Goal: Task Accomplishment & Management: Manage account settings

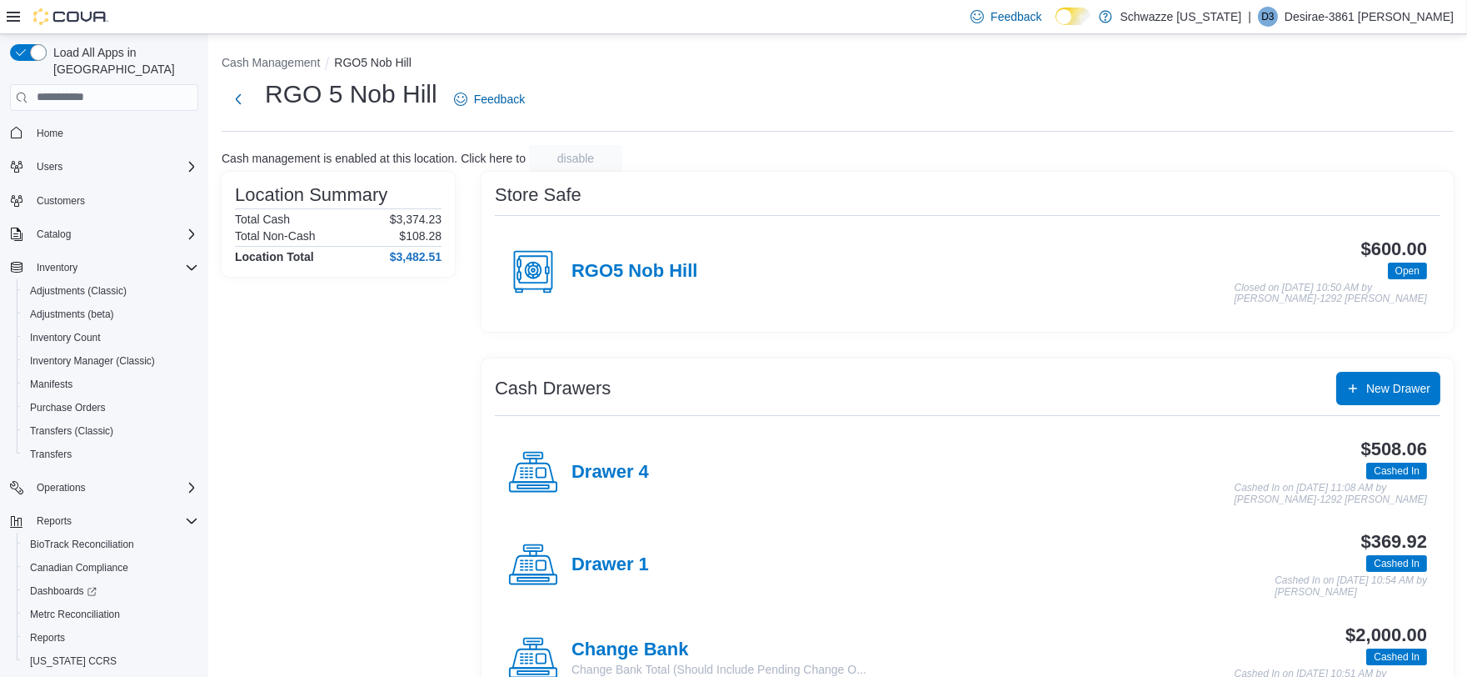
click at [405, 321] on div "Location Summary Total Cash $3,374.23 Total Non-Cash $108.28 Location Total $3,…" at bounding box center [338, 584] width 233 height 825
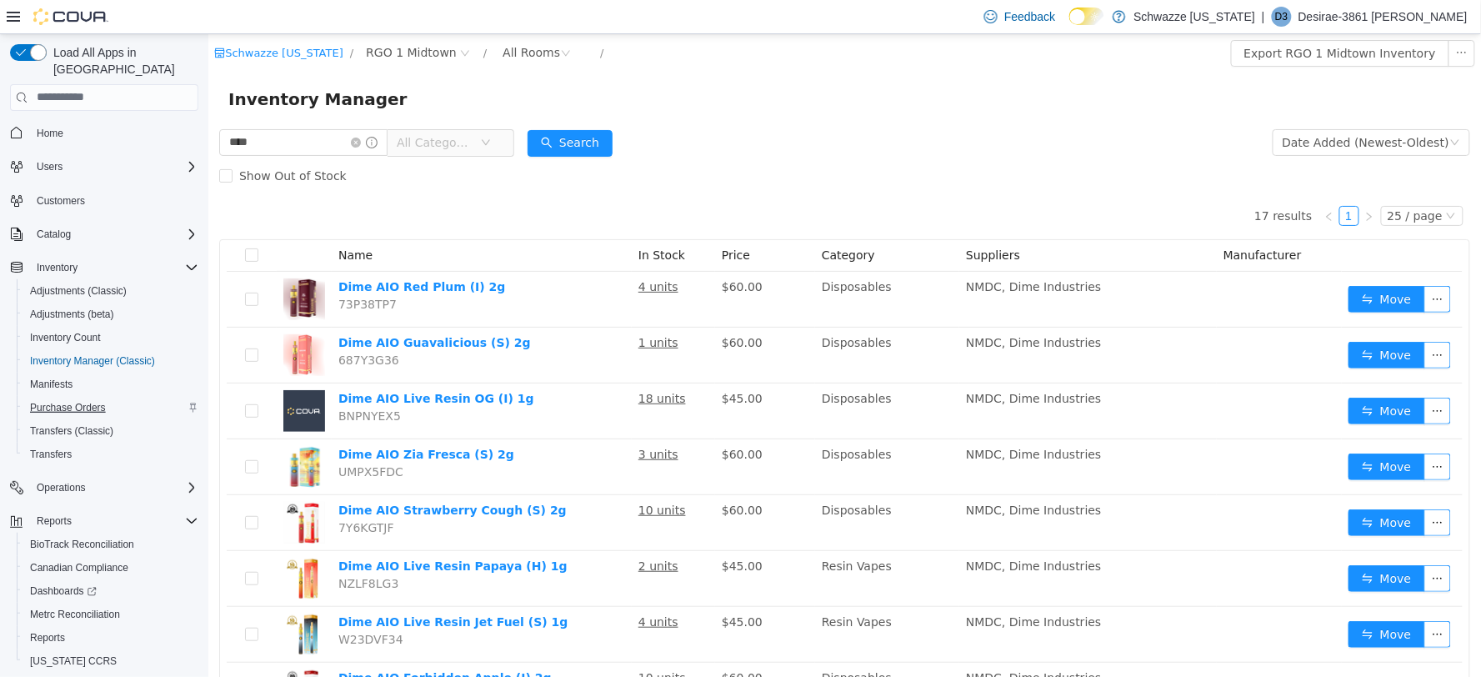
scroll to position [30, 0]
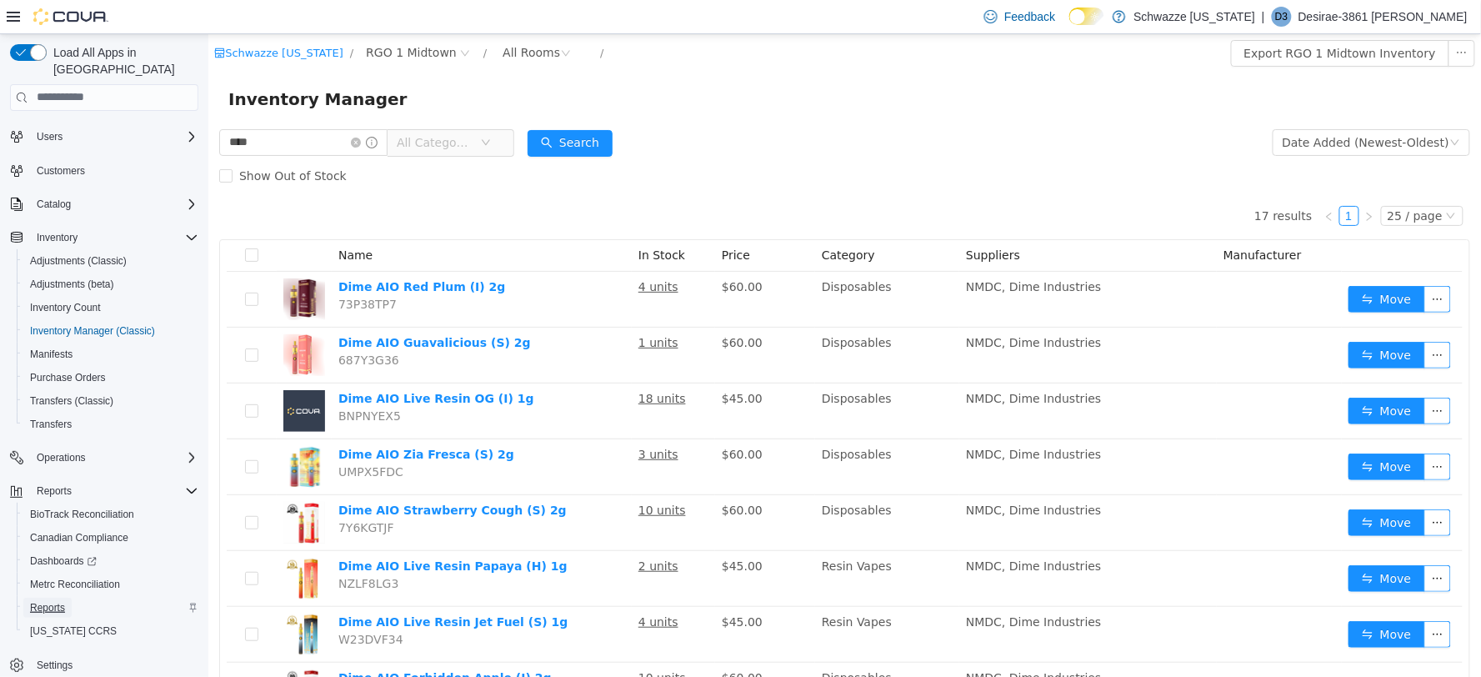
click at [55, 601] on span "Reports" at bounding box center [47, 607] width 35 height 13
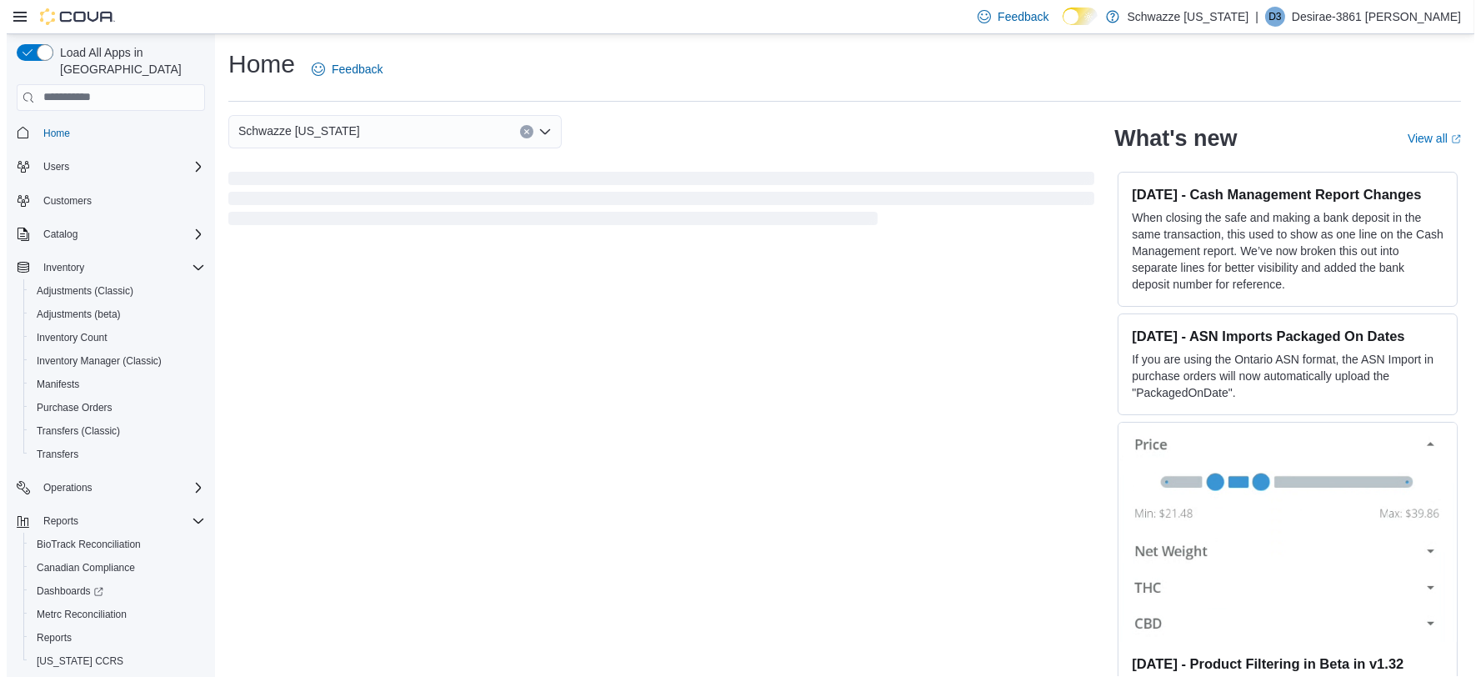
scroll to position [30, 0]
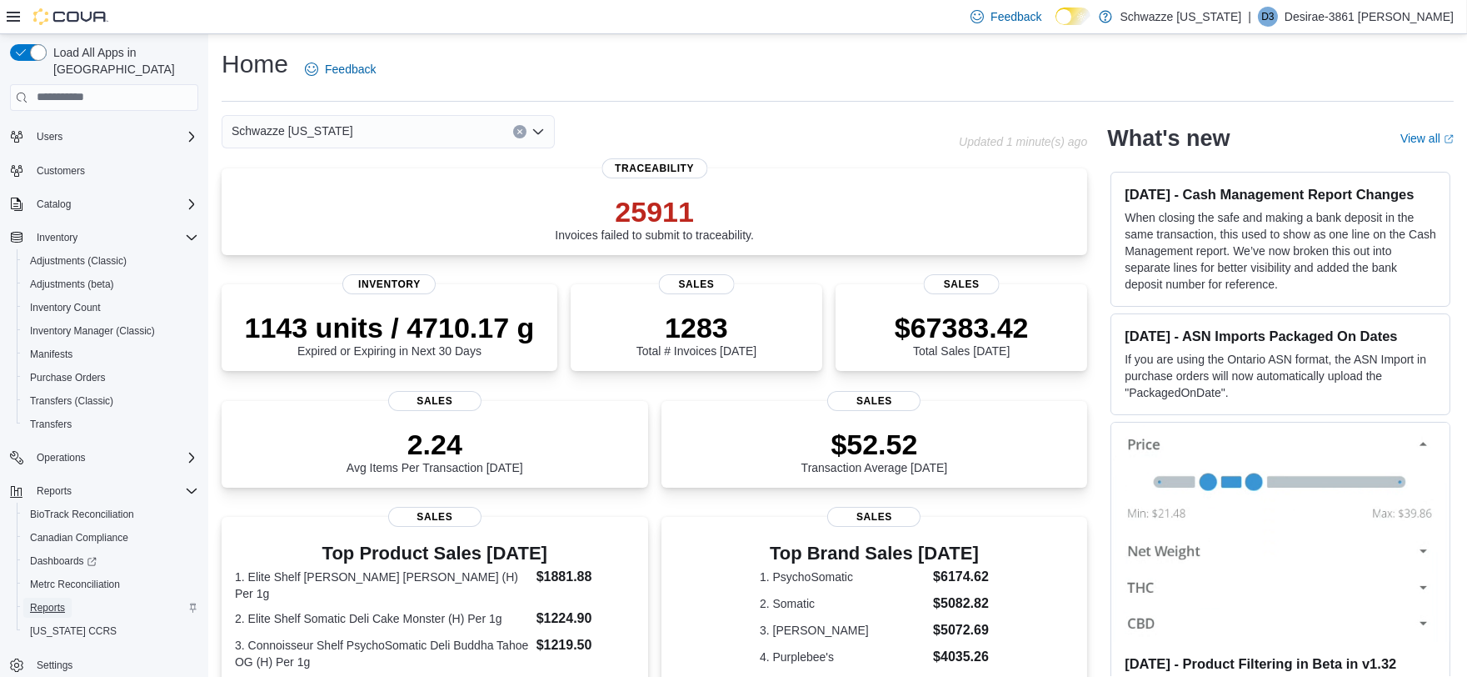
click at [52, 601] on span "Reports" at bounding box center [47, 607] width 35 height 13
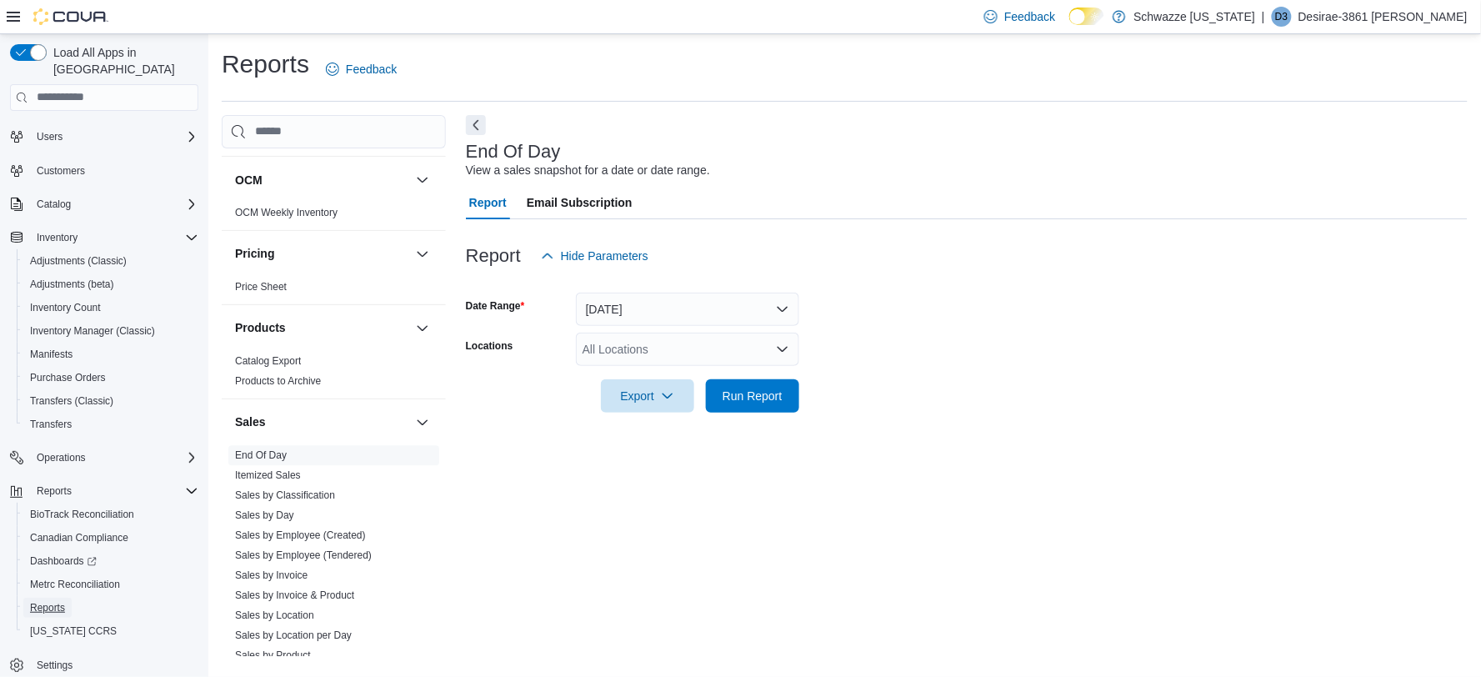
scroll to position [926, 0]
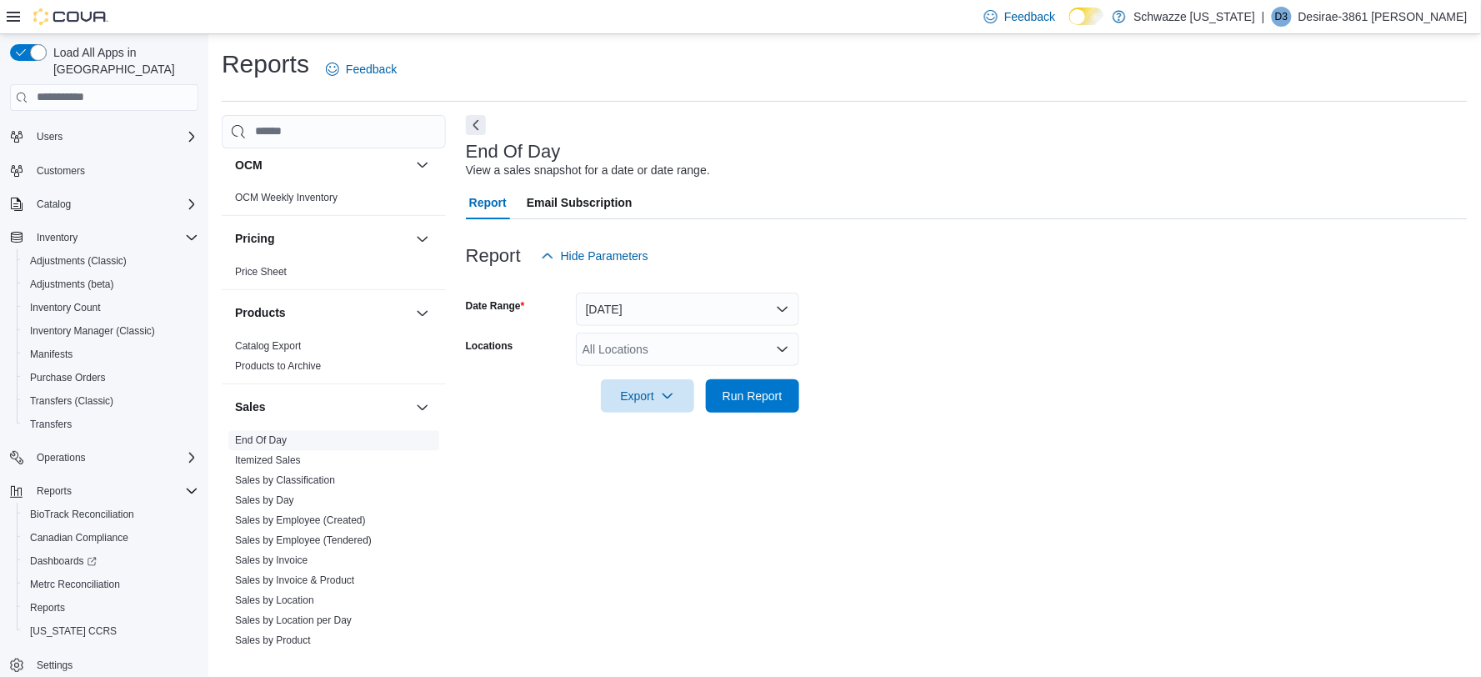
click at [265, 439] on link "End Of Day" at bounding box center [261, 441] width 52 height 12
click at [758, 342] on div "All Locations" at bounding box center [687, 348] width 223 height 33
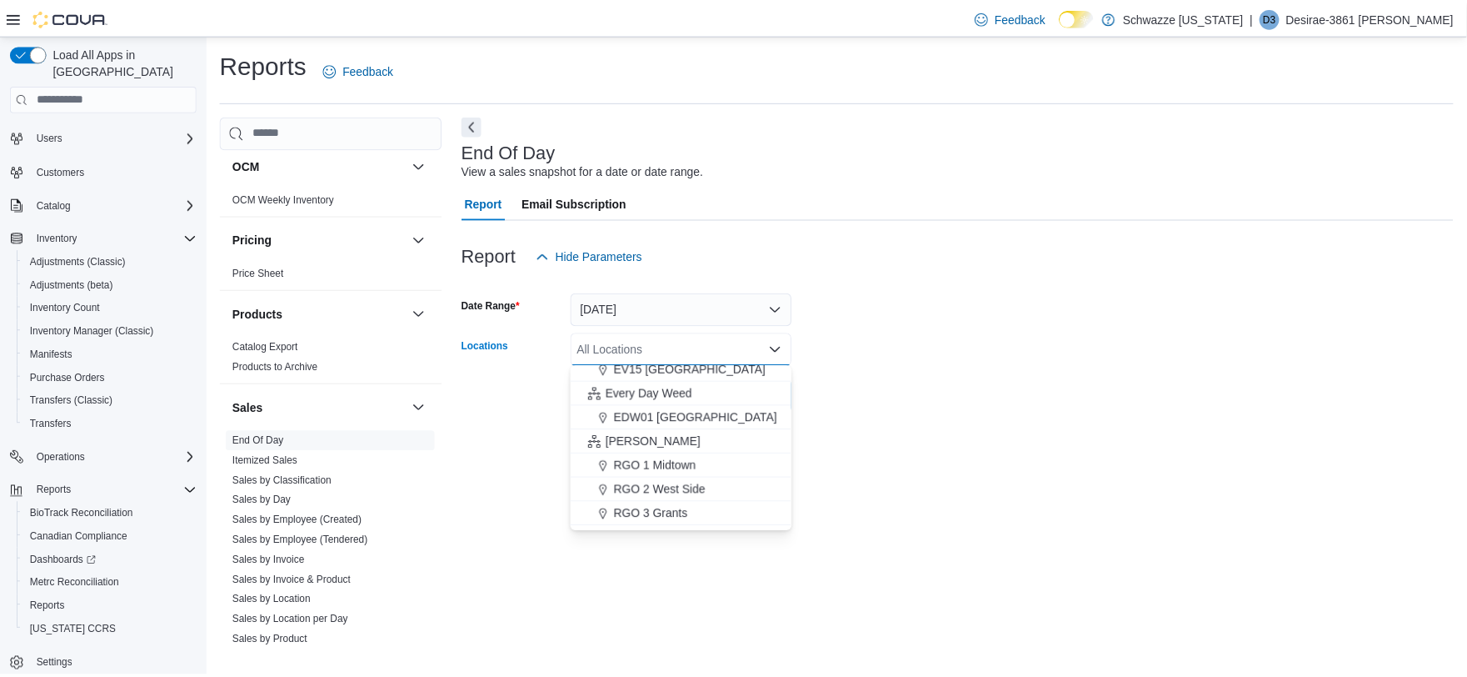
scroll to position [462, 0]
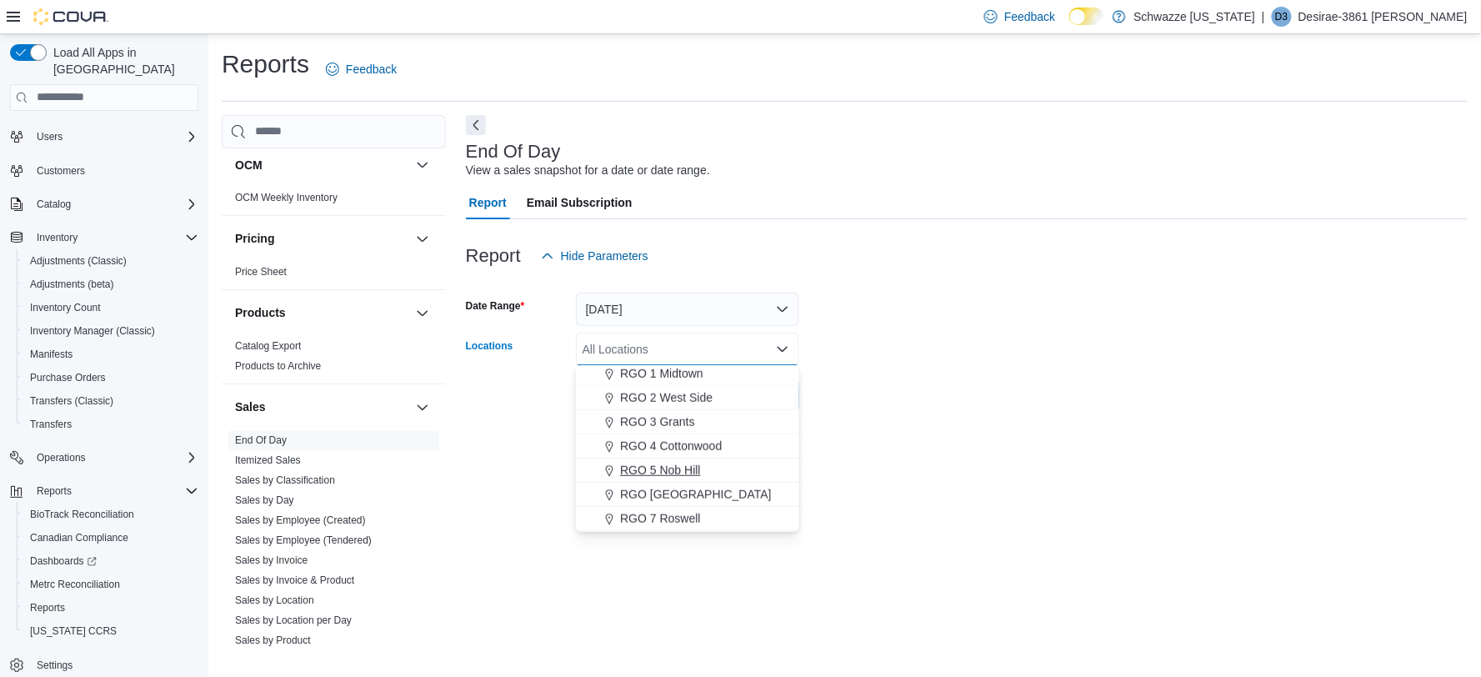
click at [673, 467] on span "RGO 5 Nob Hill" at bounding box center [660, 470] width 80 height 17
click at [853, 425] on div at bounding box center [967, 422] width 1002 height 20
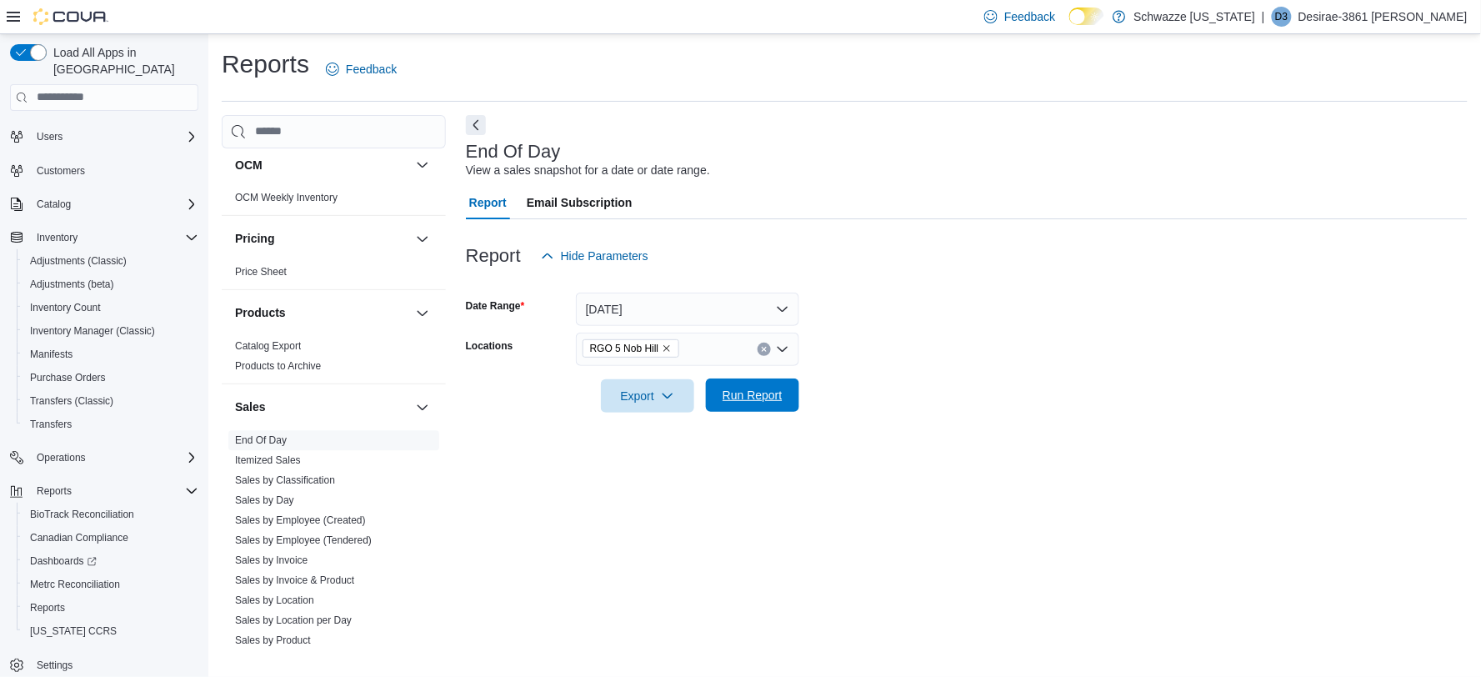
click at [759, 392] on span "Run Report" at bounding box center [752, 395] width 60 height 17
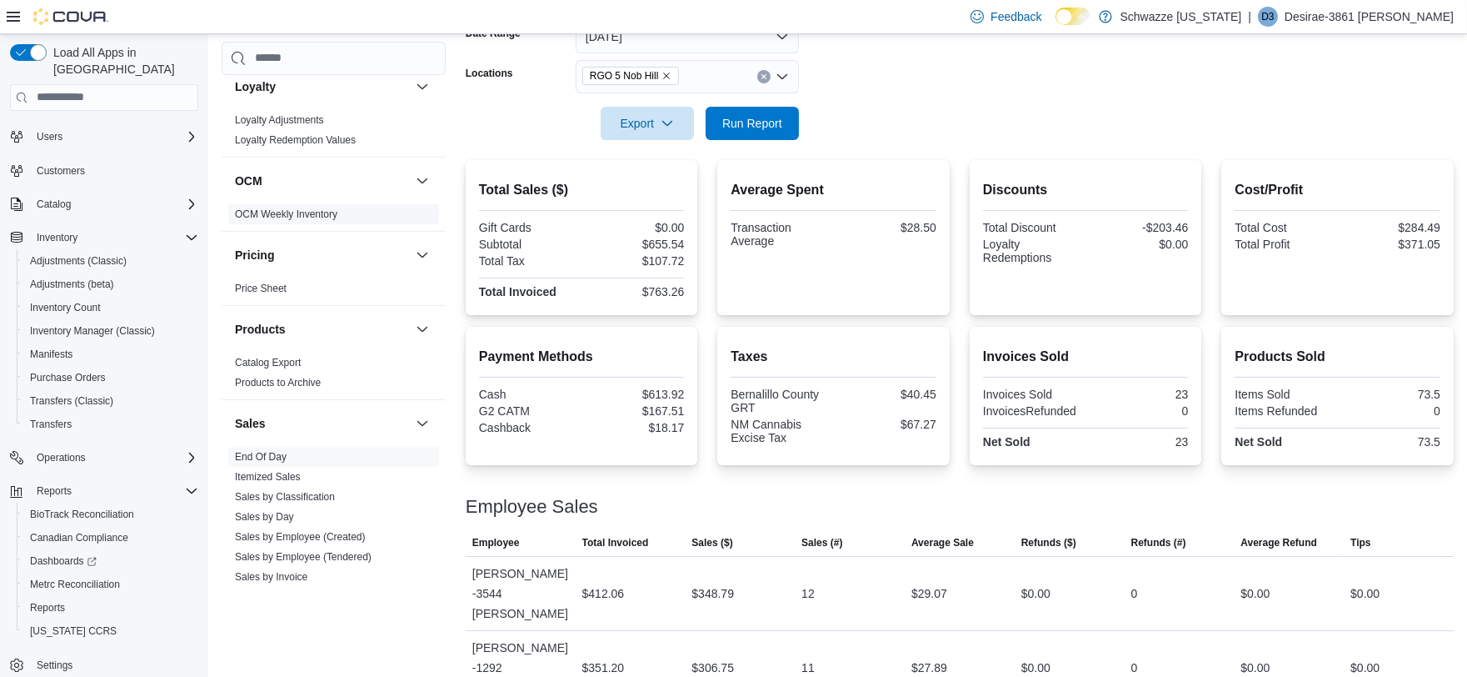
scroll to position [740, 0]
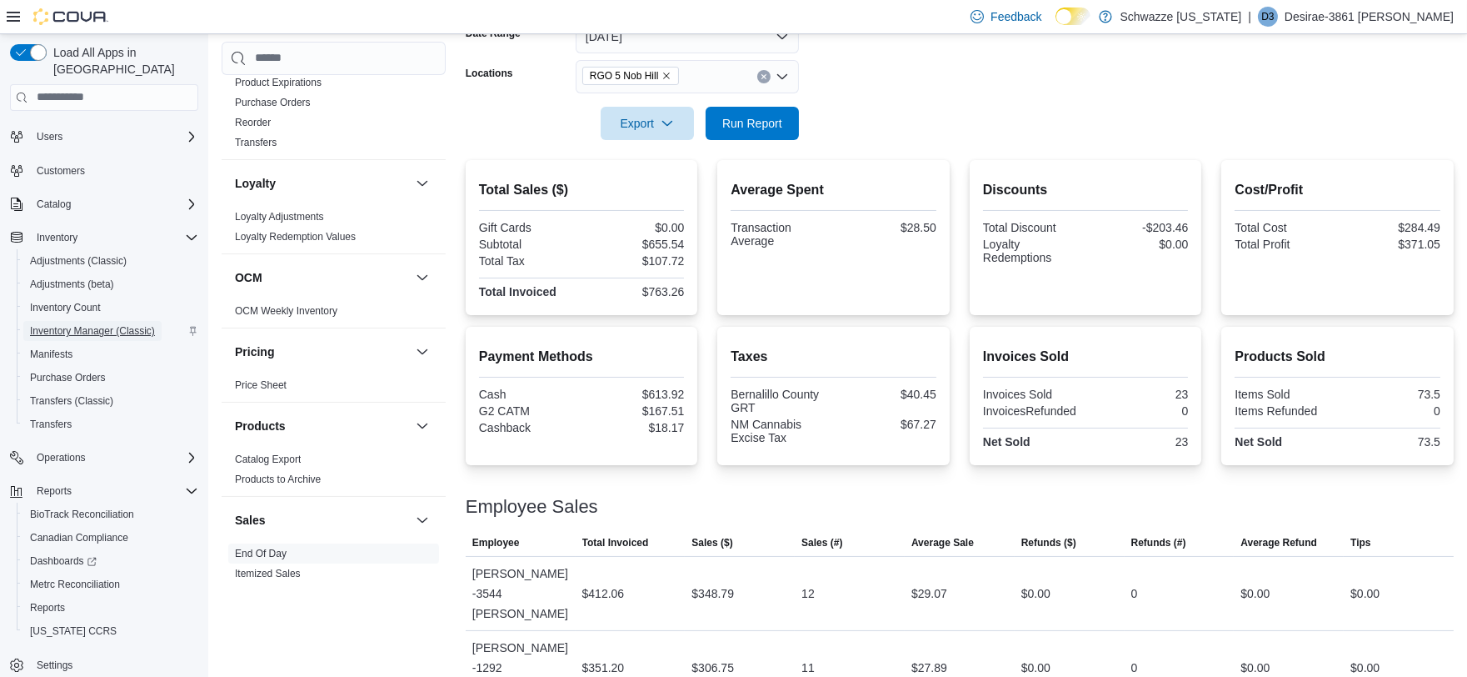
click at [82, 324] on span "Inventory Manager (Classic)" at bounding box center [92, 330] width 125 height 13
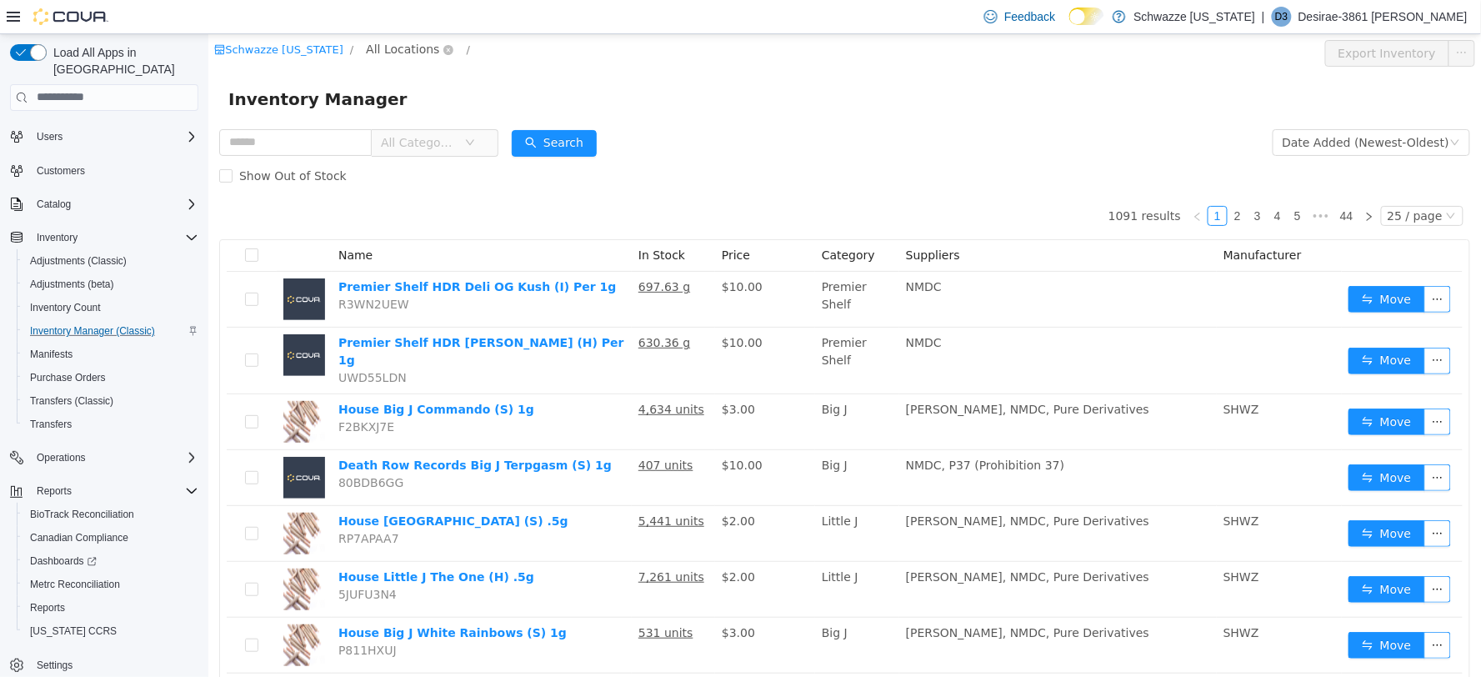
click at [375, 43] on span "All Locations" at bounding box center [401, 48] width 73 height 18
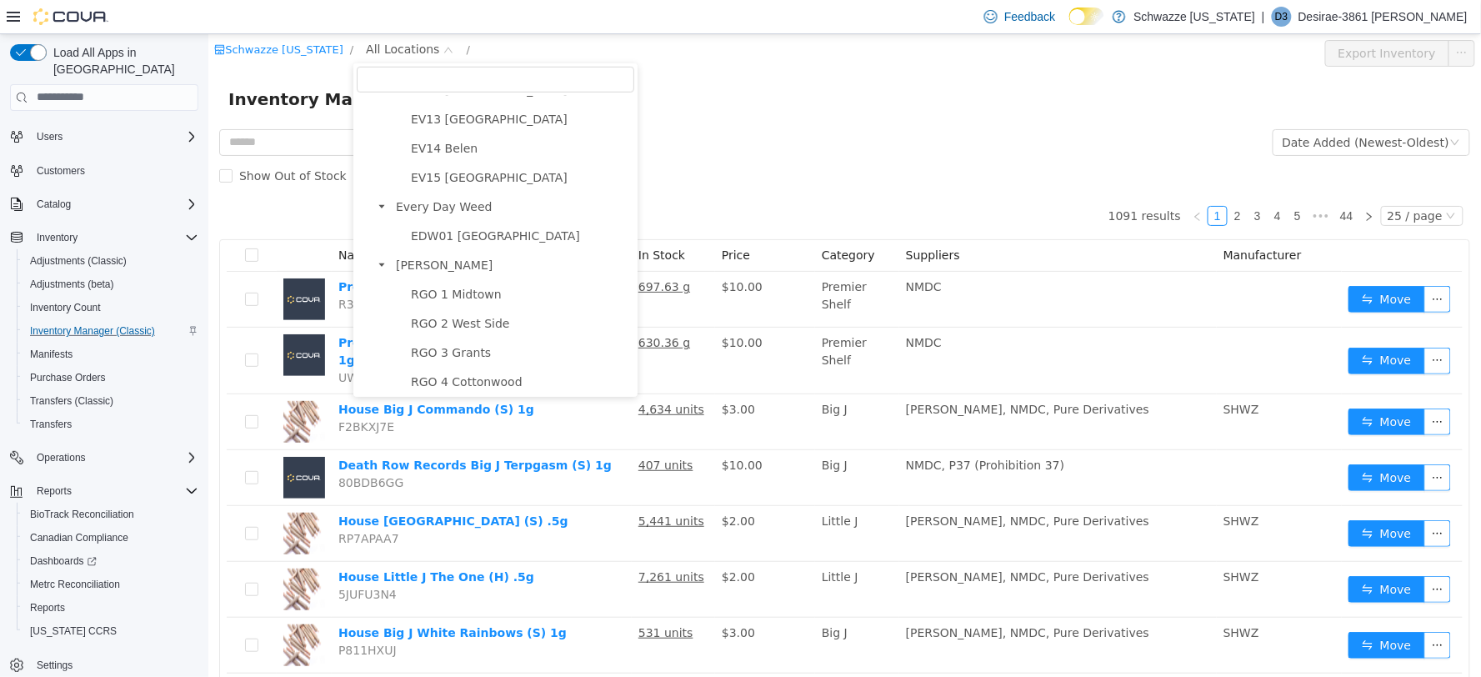
scroll to position [555, 0]
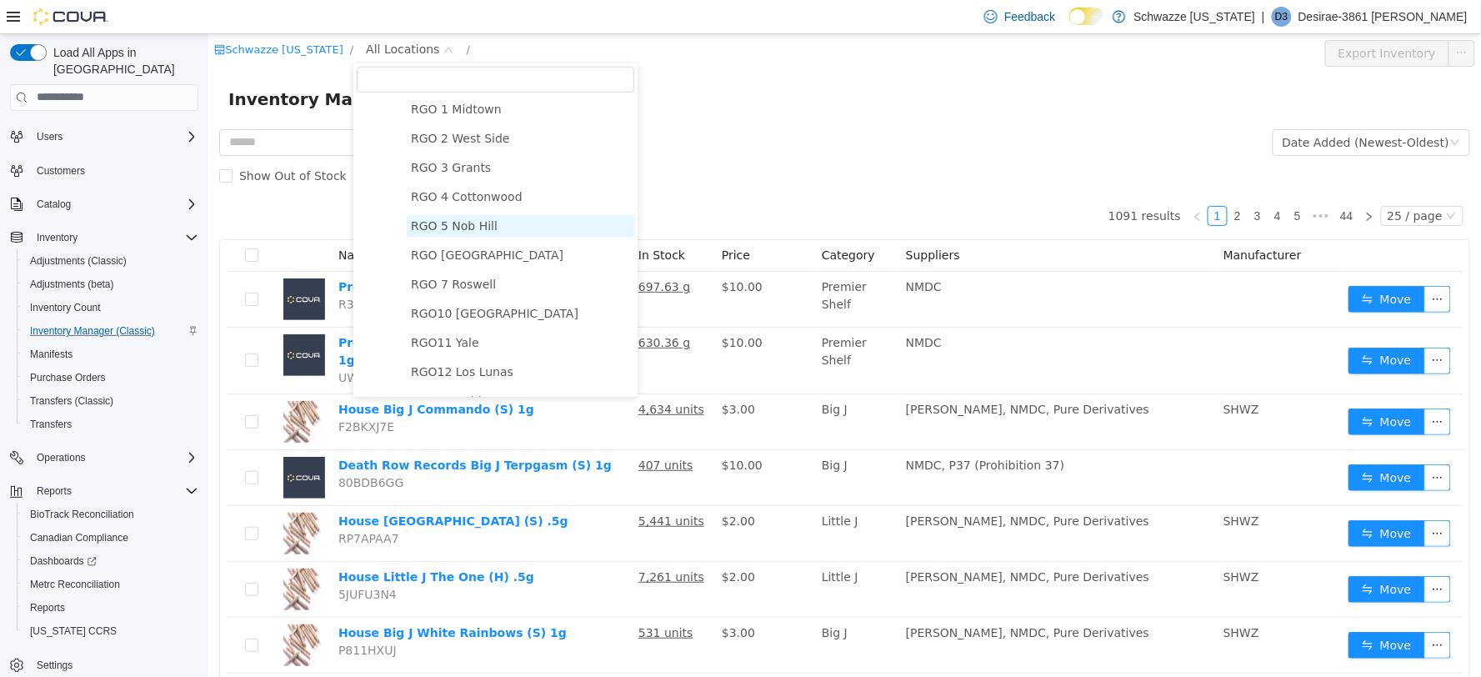
click at [477, 228] on span "RGO 5 Nob Hill" at bounding box center [453, 224] width 87 height 13
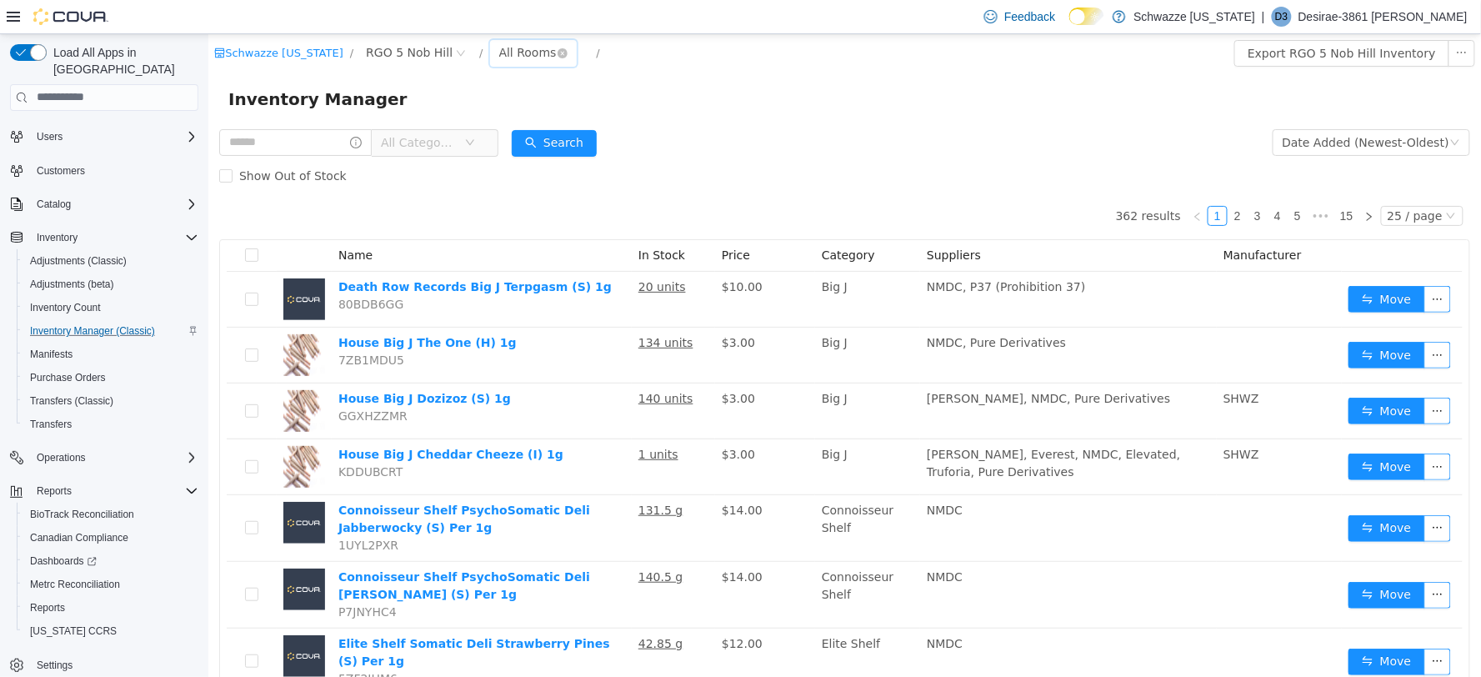
click at [520, 52] on div "All Rooms" at bounding box center [526, 51] width 57 height 25
click at [532, 141] on li "RGO 5 Back Room" at bounding box center [524, 139] width 100 height 27
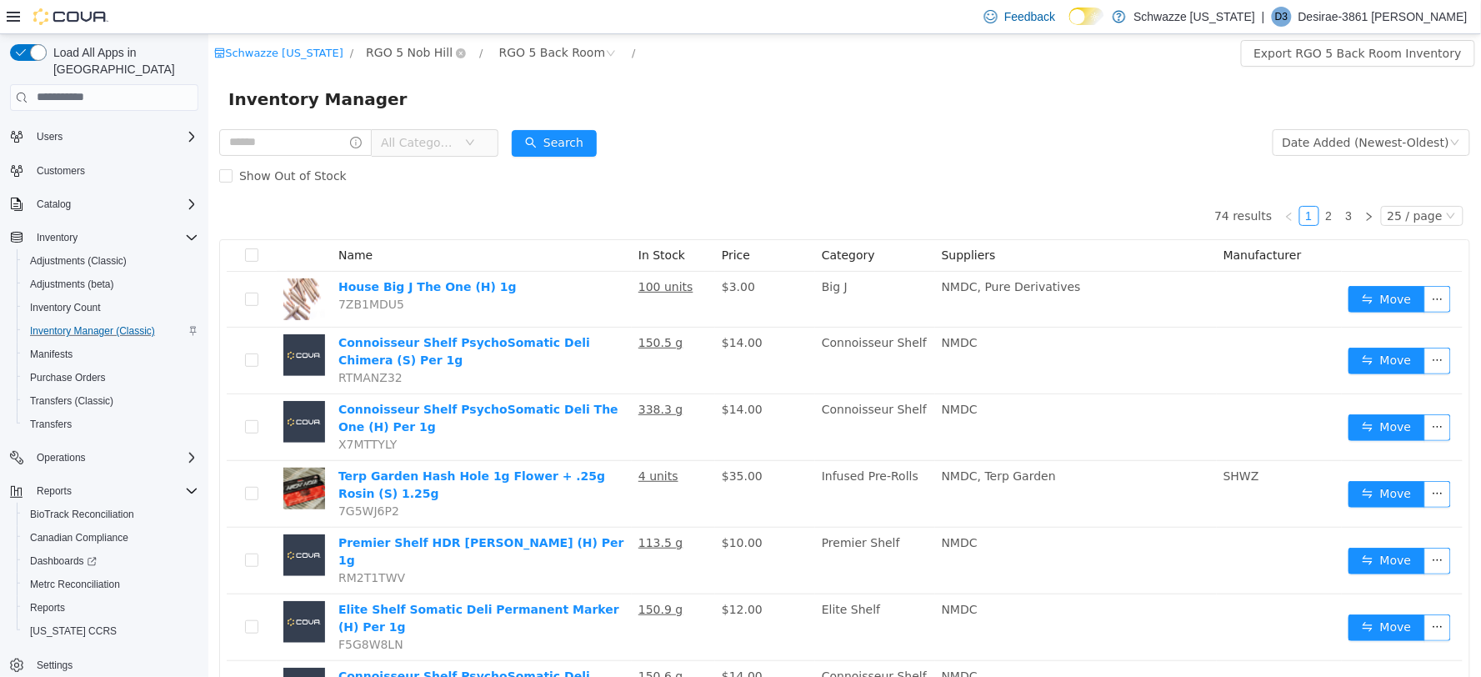
click at [411, 52] on span "RGO 5 Nob Hill" at bounding box center [408, 51] width 87 height 18
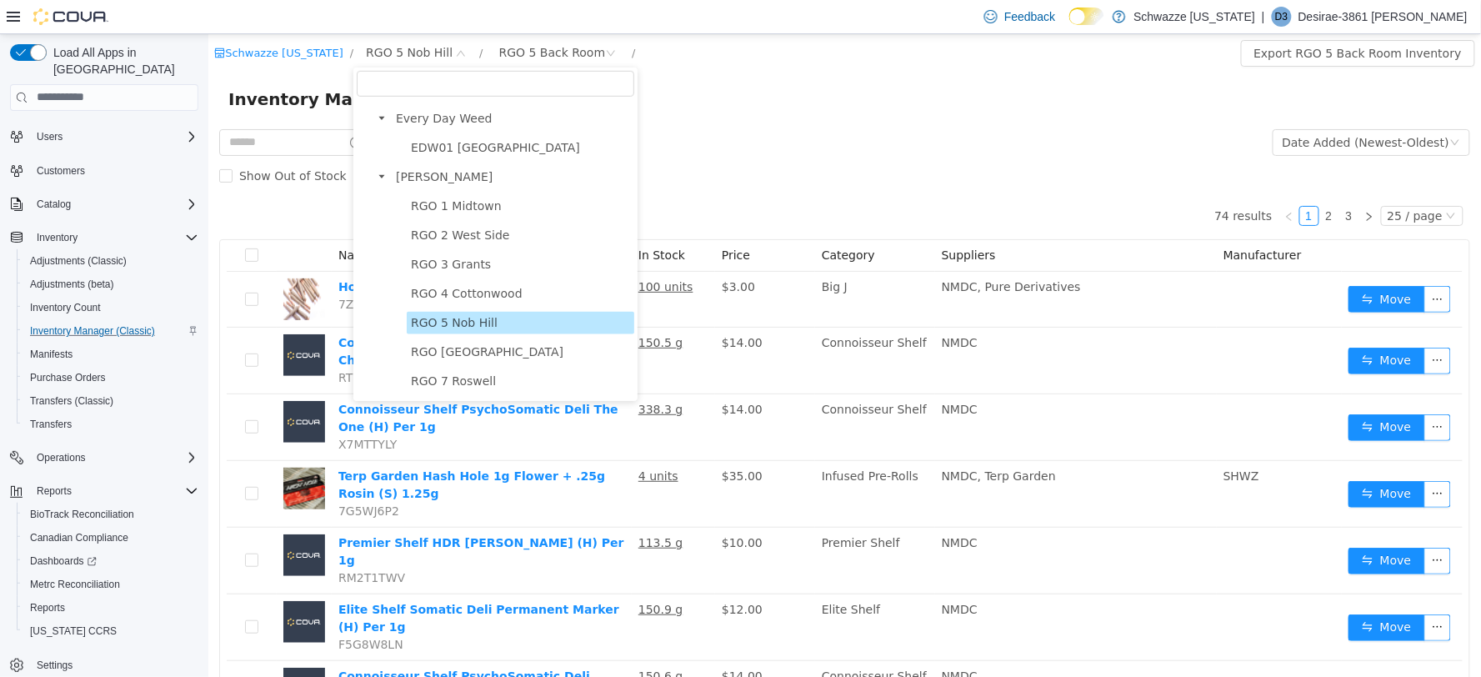
scroll to position [555, 0]
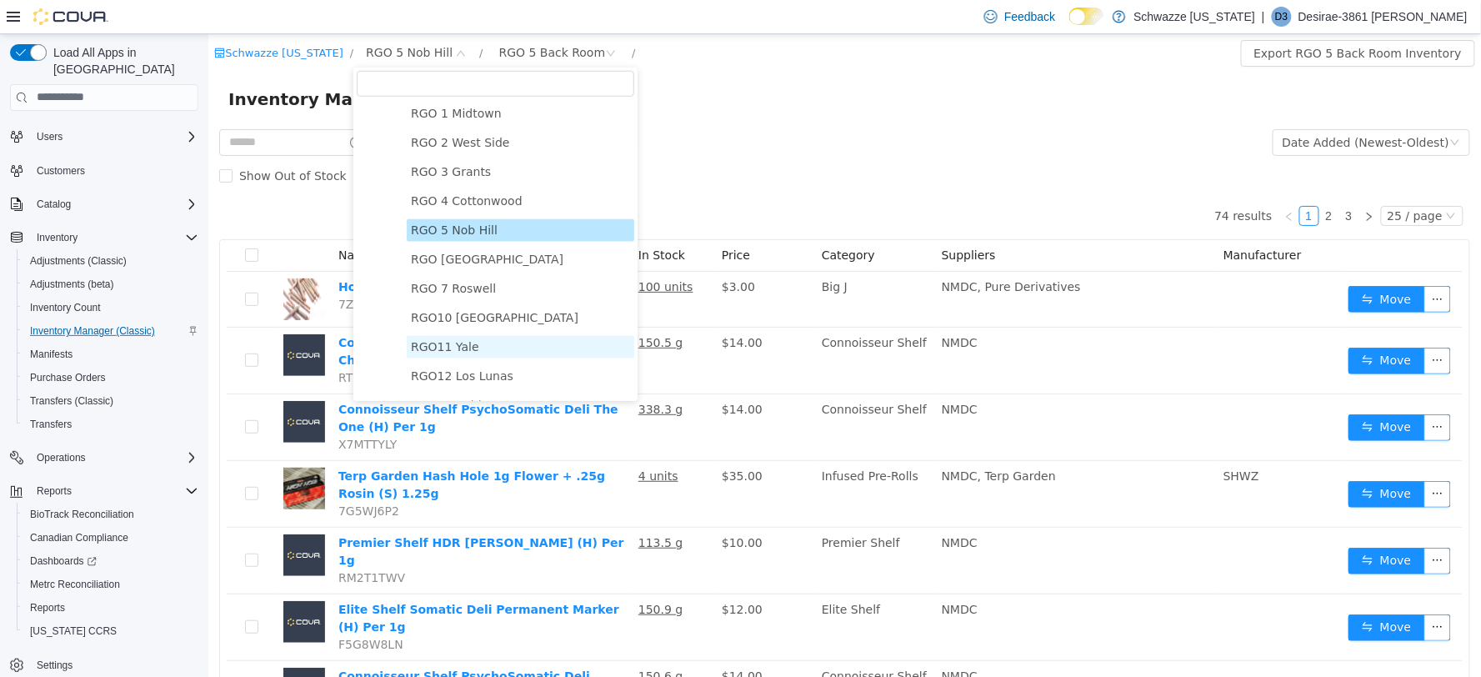
click at [451, 351] on span "RGO11 Yale" at bounding box center [444, 345] width 68 height 13
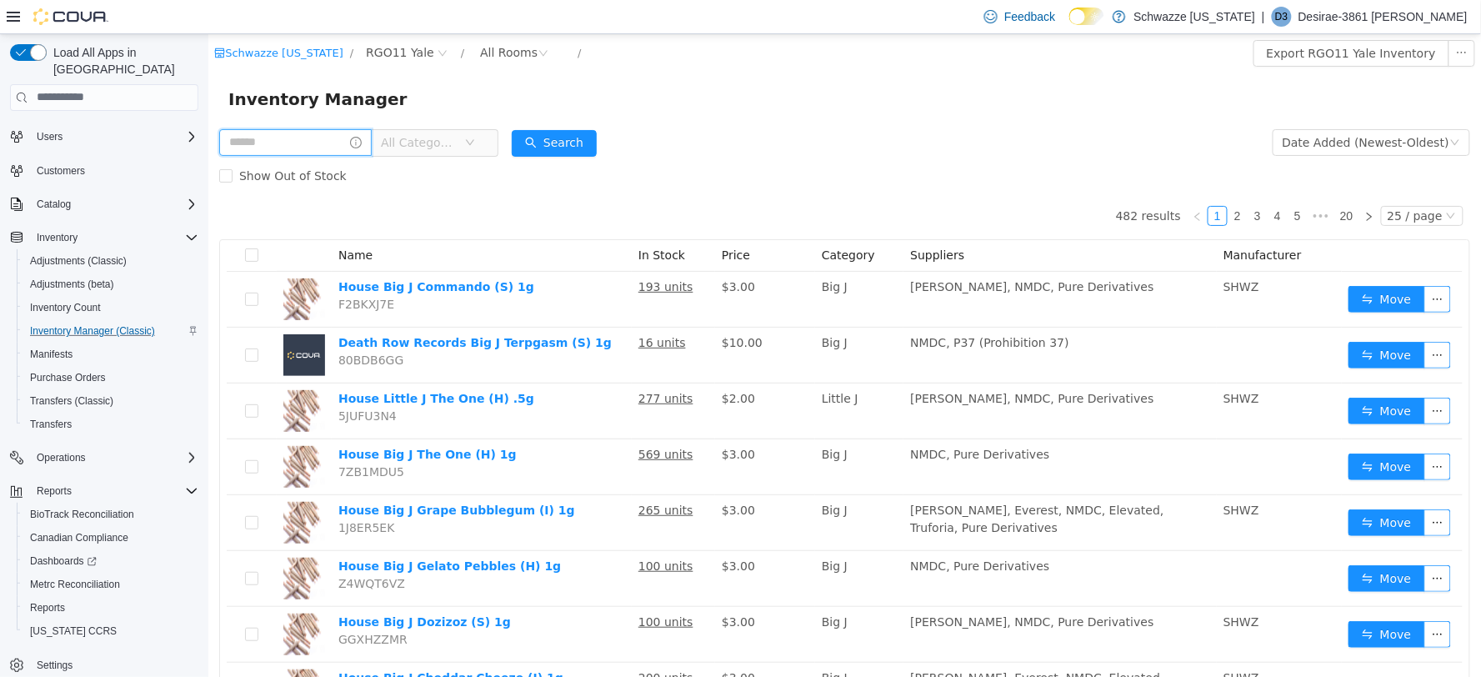
click at [320, 142] on input "text" at bounding box center [294, 141] width 152 height 27
type input "*****"
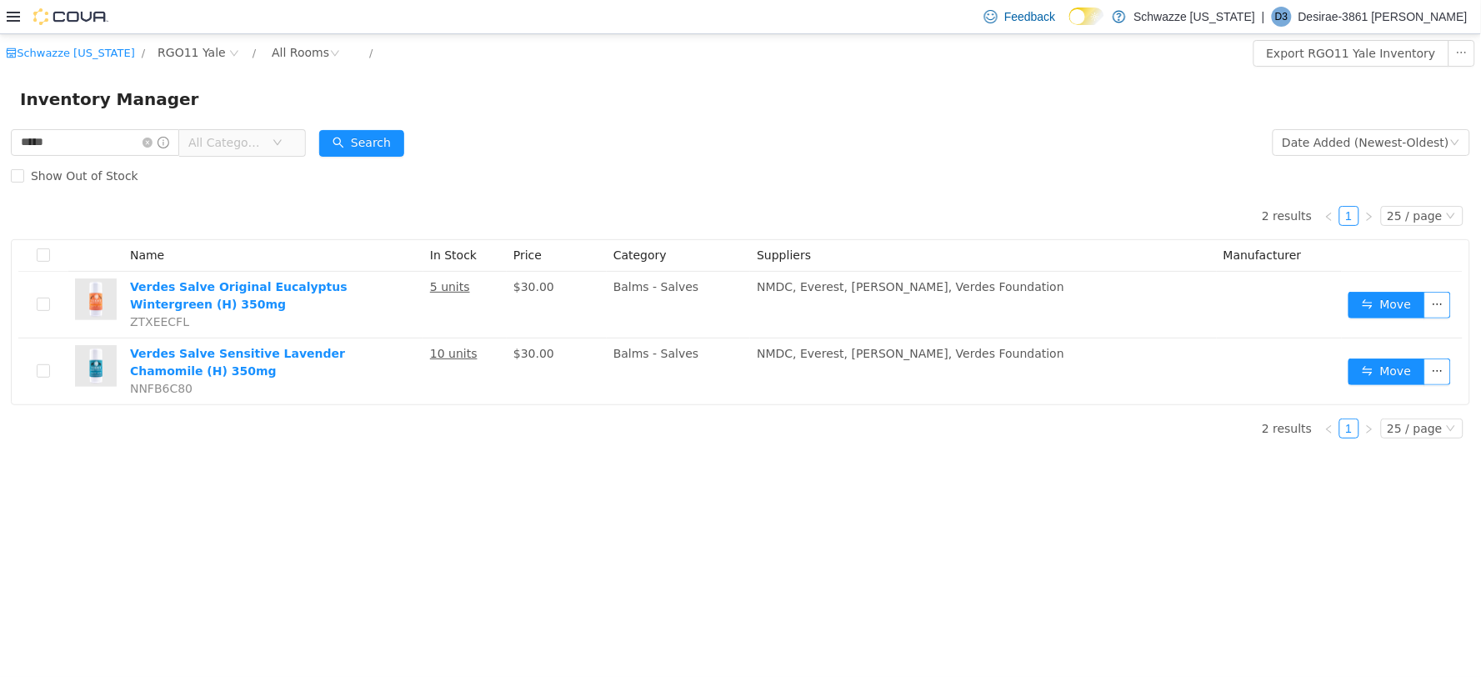
click at [7, 14] on icon at bounding box center [13, 16] width 13 height 13
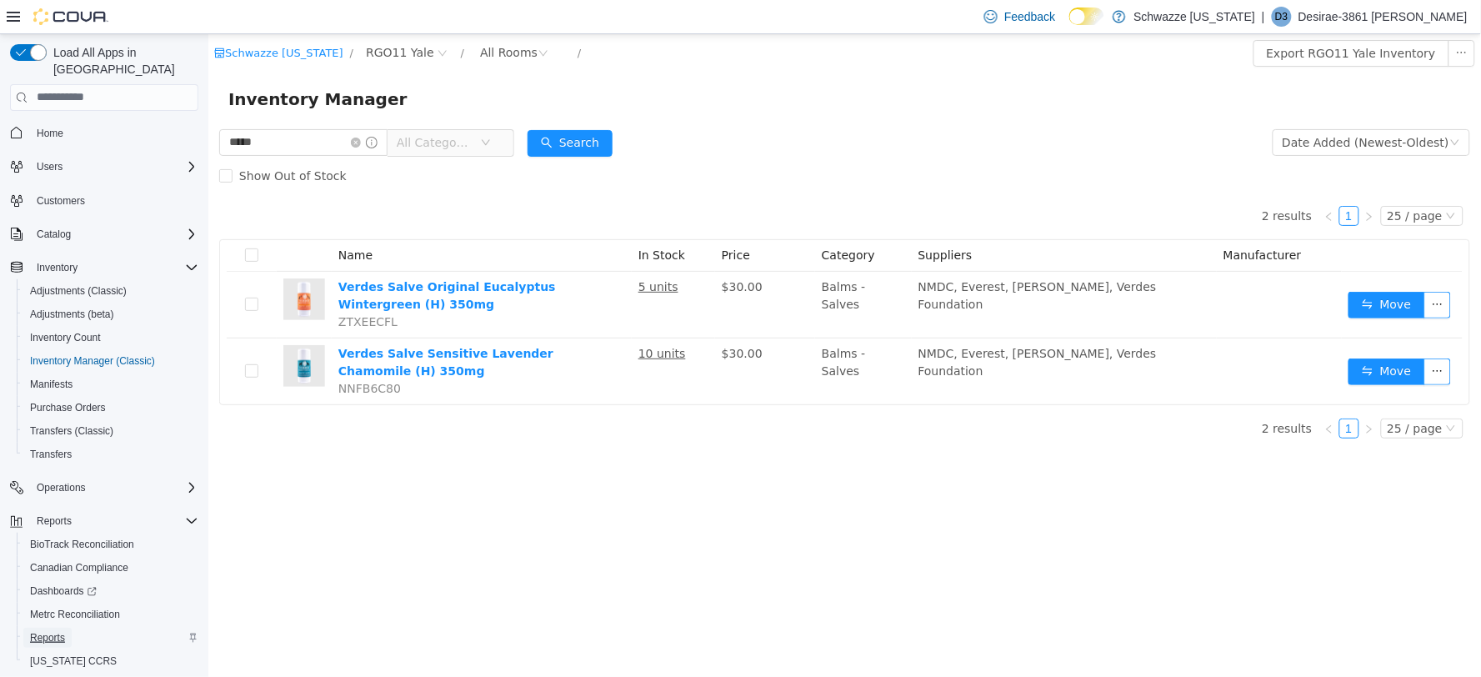
click at [51, 627] on span "Reports" at bounding box center [47, 637] width 35 height 20
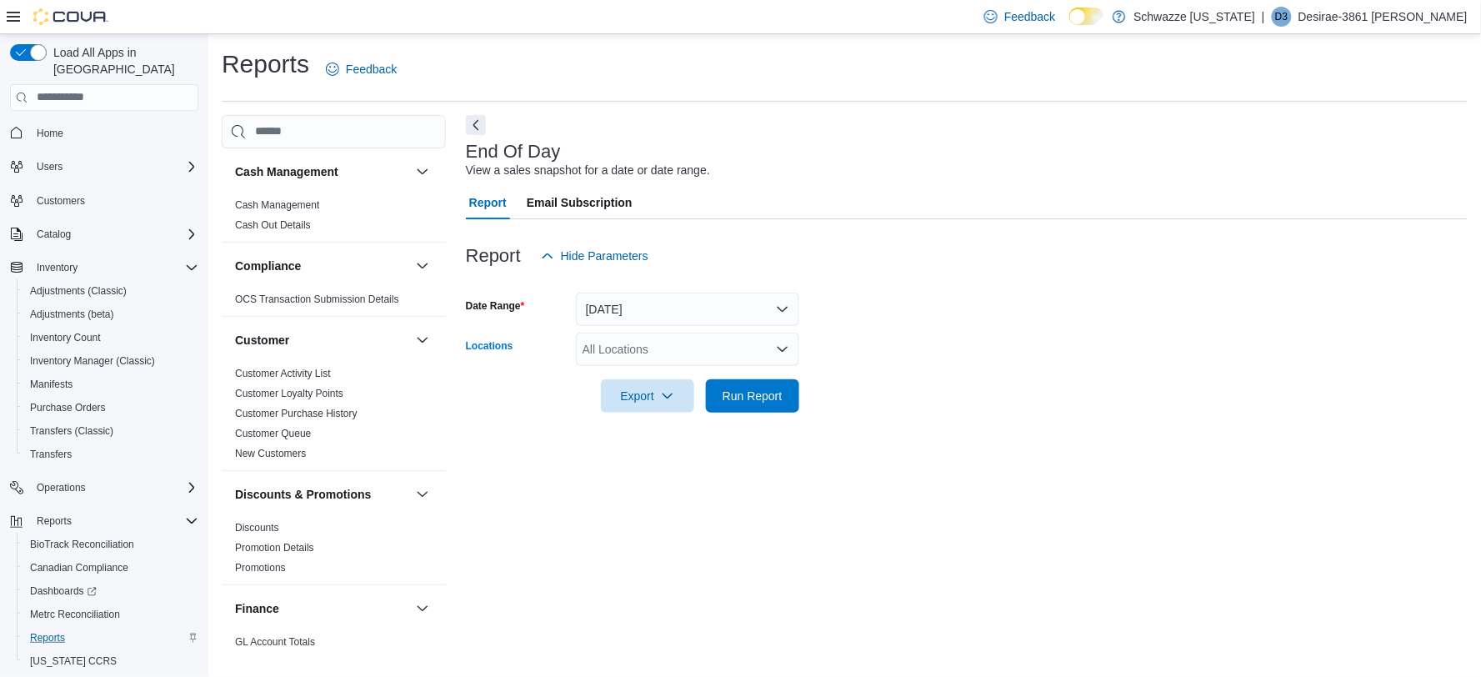
click at [770, 352] on div "All Locations" at bounding box center [687, 348] width 223 height 33
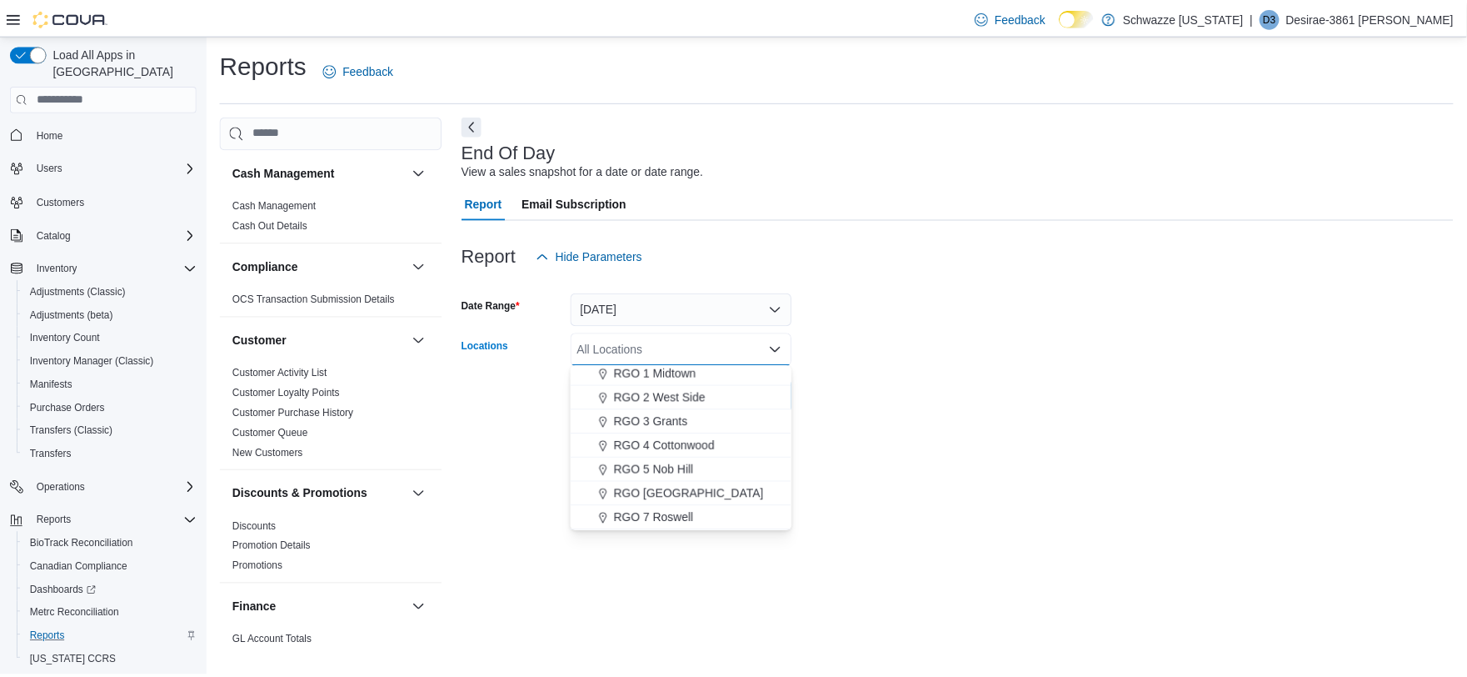
scroll to position [555, 0]
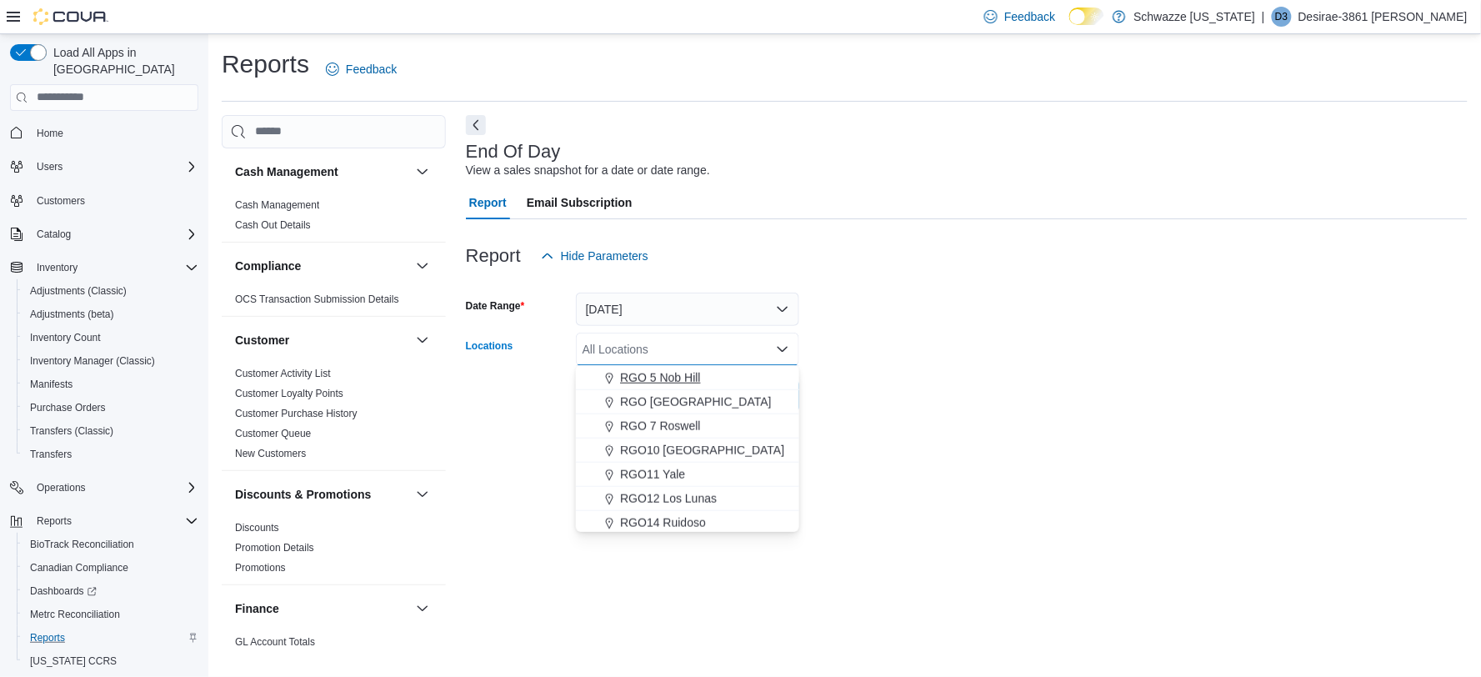
click at [686, 379] on span "RGO 5 Nob Hill" at bounding box center [660, 377] width 80 height 17
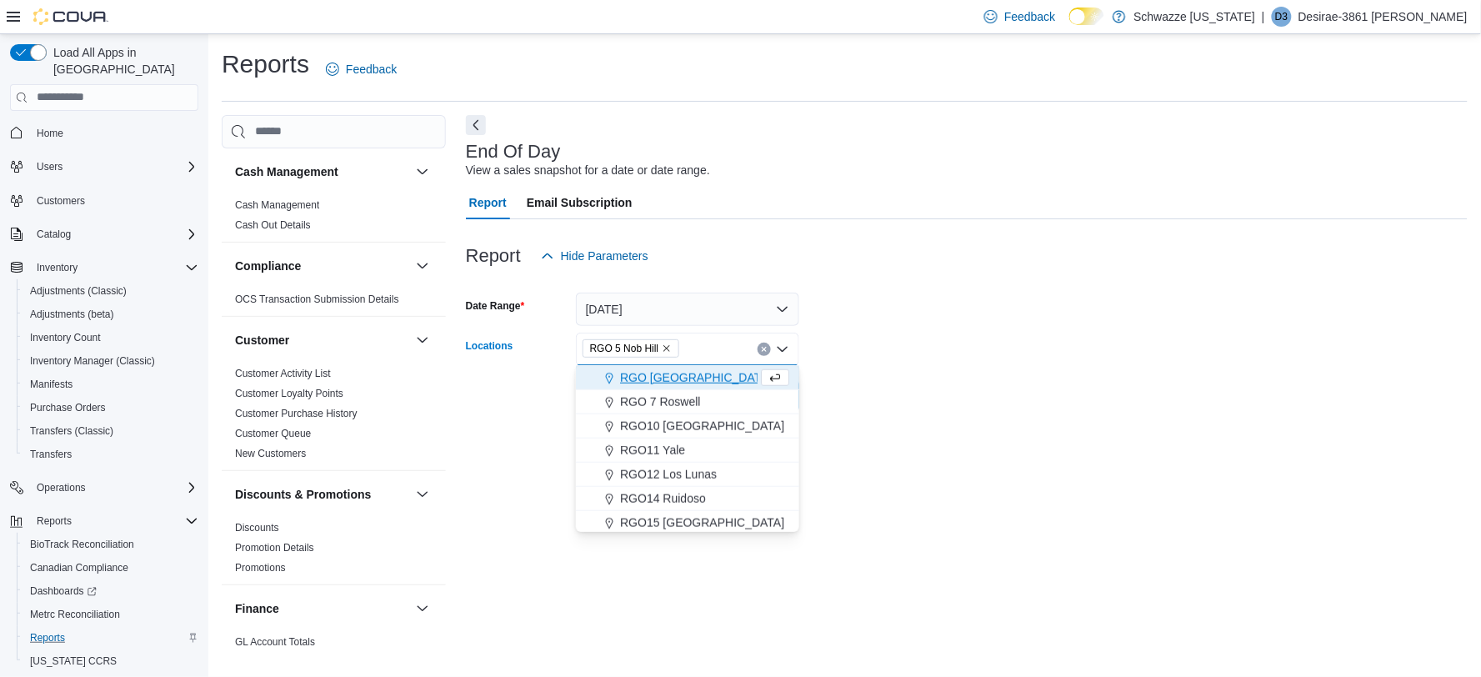
click at [992, 396] on form "Date Range Today Locations RGO 5 Nob Hill Combo box. Selected. RGO 5 Nob Hill. …" at bounding box center [967, 342] width 1002 height 140
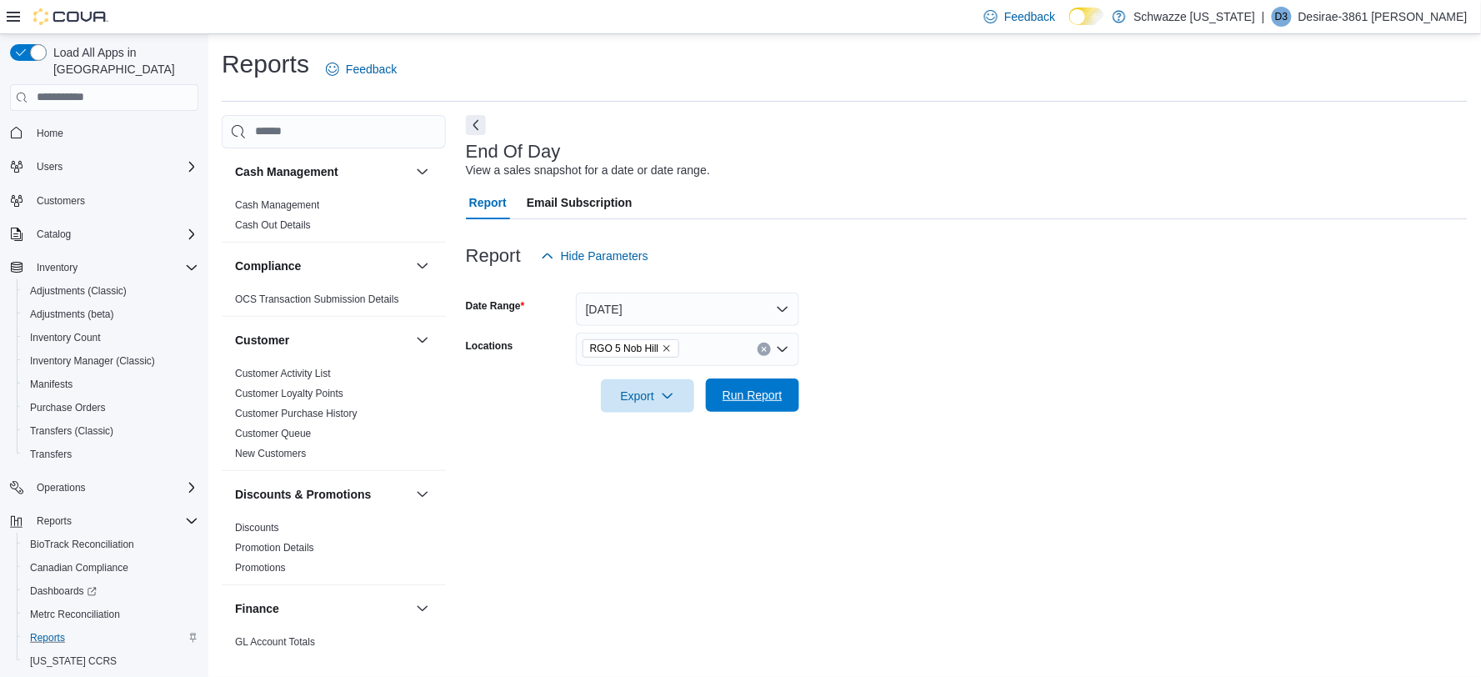
click at [782, 397] on span "Run Report" at bounding box center [752, 394] width 73 height 33
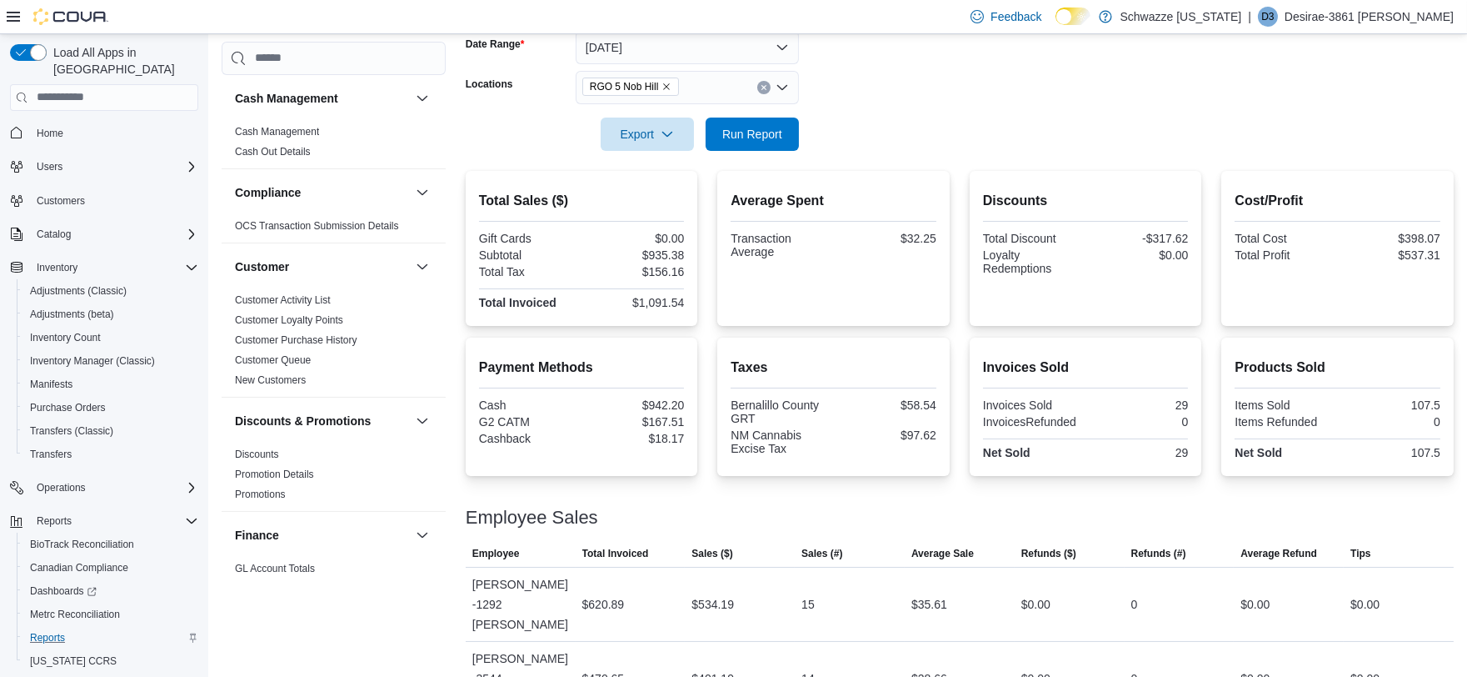
scroll to position [272, 0]
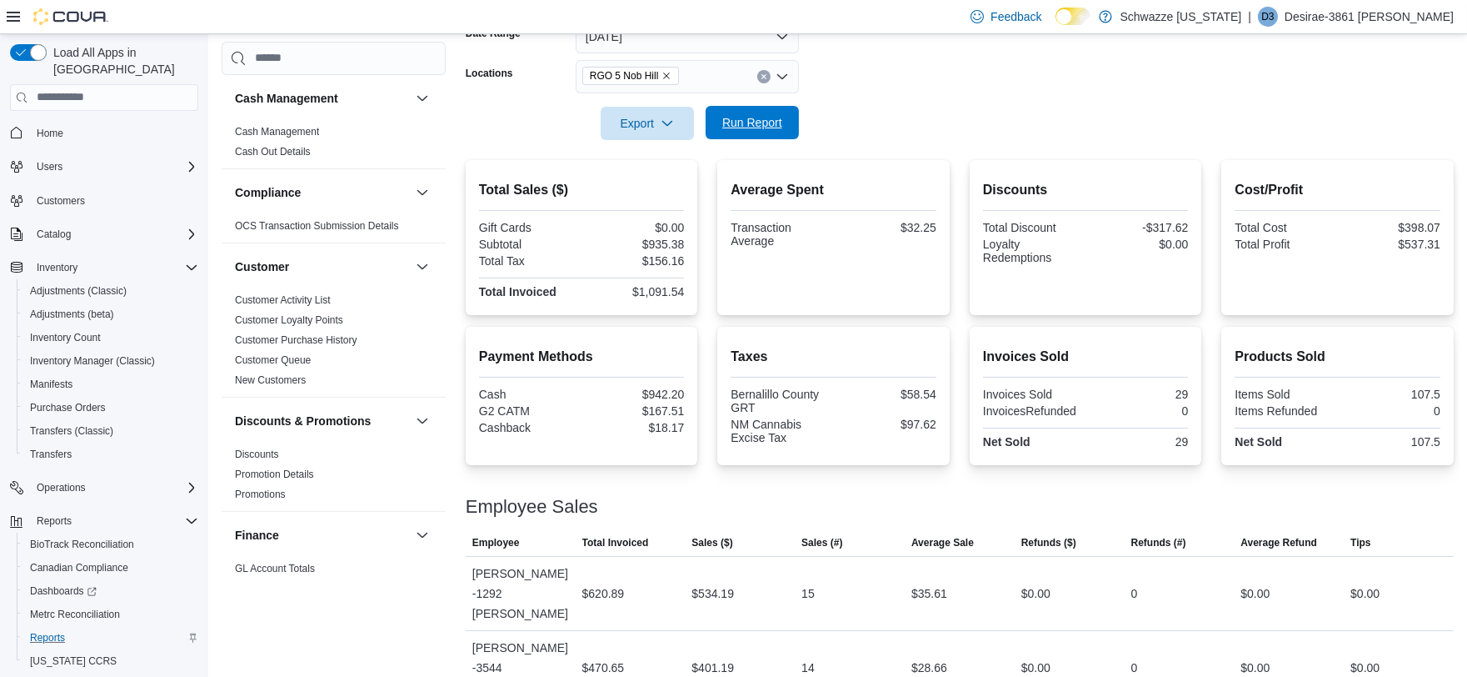
click at [754, 110] on span "Run Report" at bounding box center [752, 122] width 73 height 33
click at [750, 112] on span "Run Report" at bounding box center [752, 122] width 73 height 33
click at [59, 481] on span "Operations" at bounding box center [61, 487] width 49 height 13
click at [72, 504] on span "Cash Management" at bounding box center [72, 510] width 84 height 13
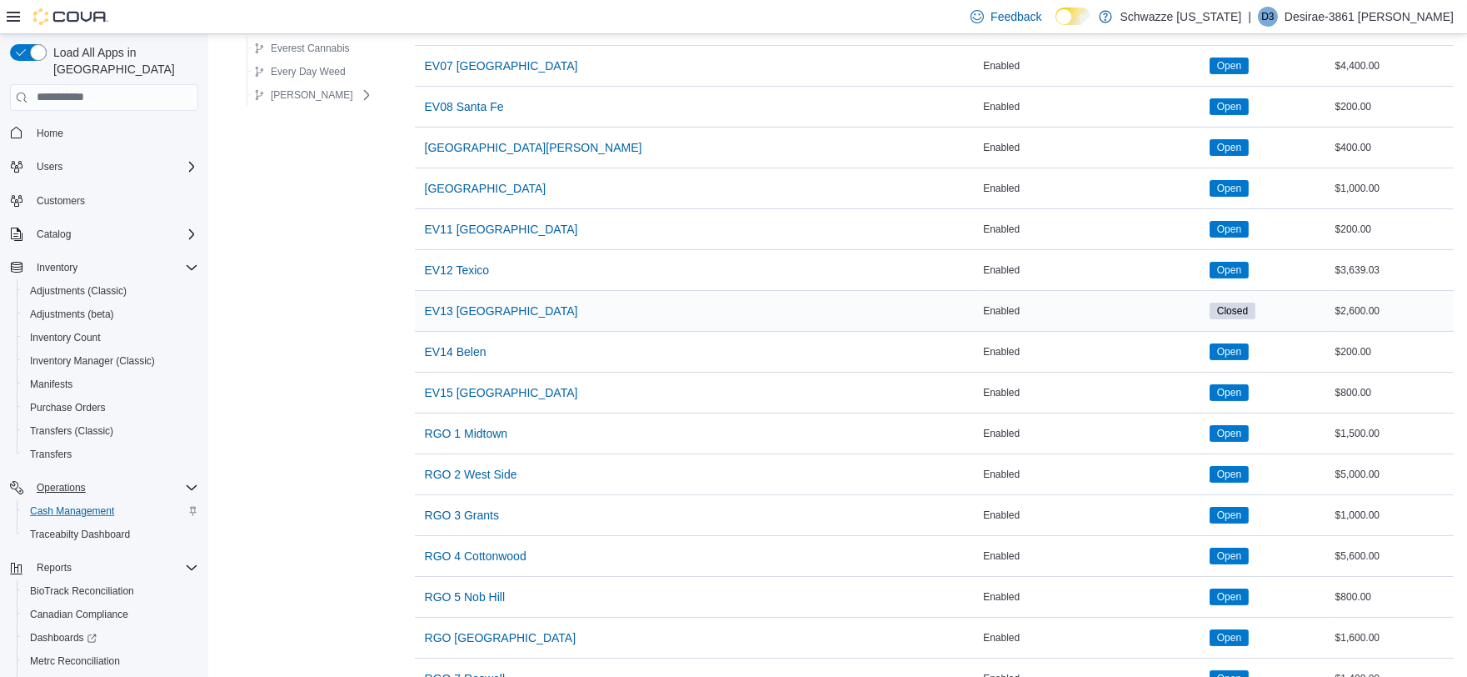
scroll to position [555, 0]
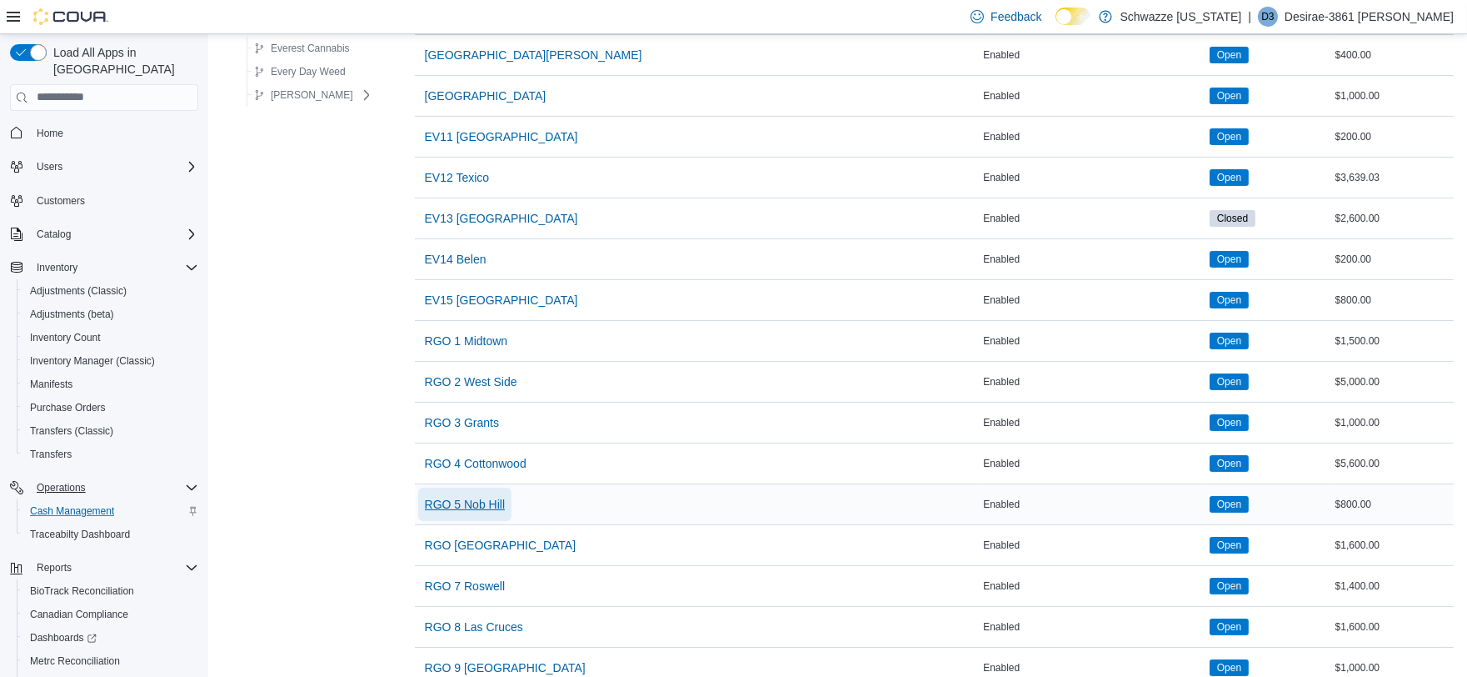
click at [490, 502] on span "RGO 5 Nob Hill" at bounding box center [465, 504] width 80 height 17
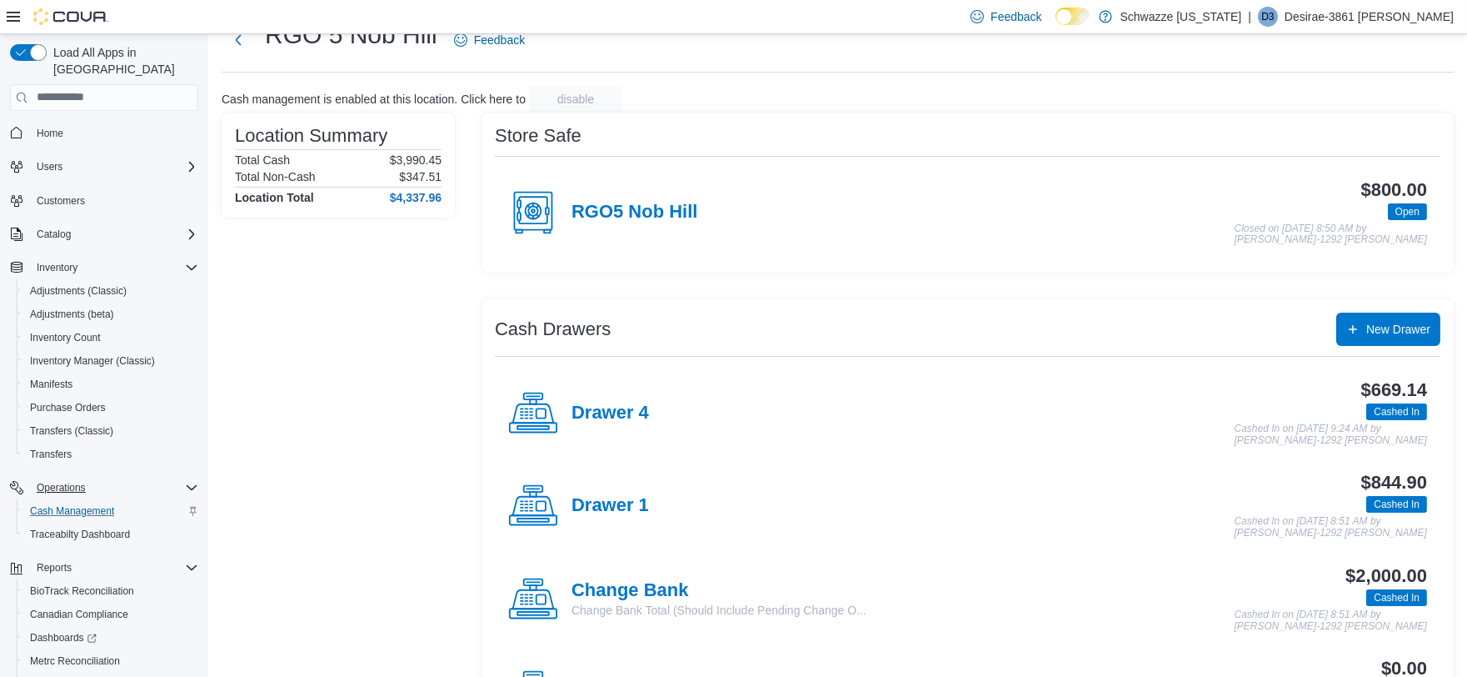
scroll to position [92, 0]
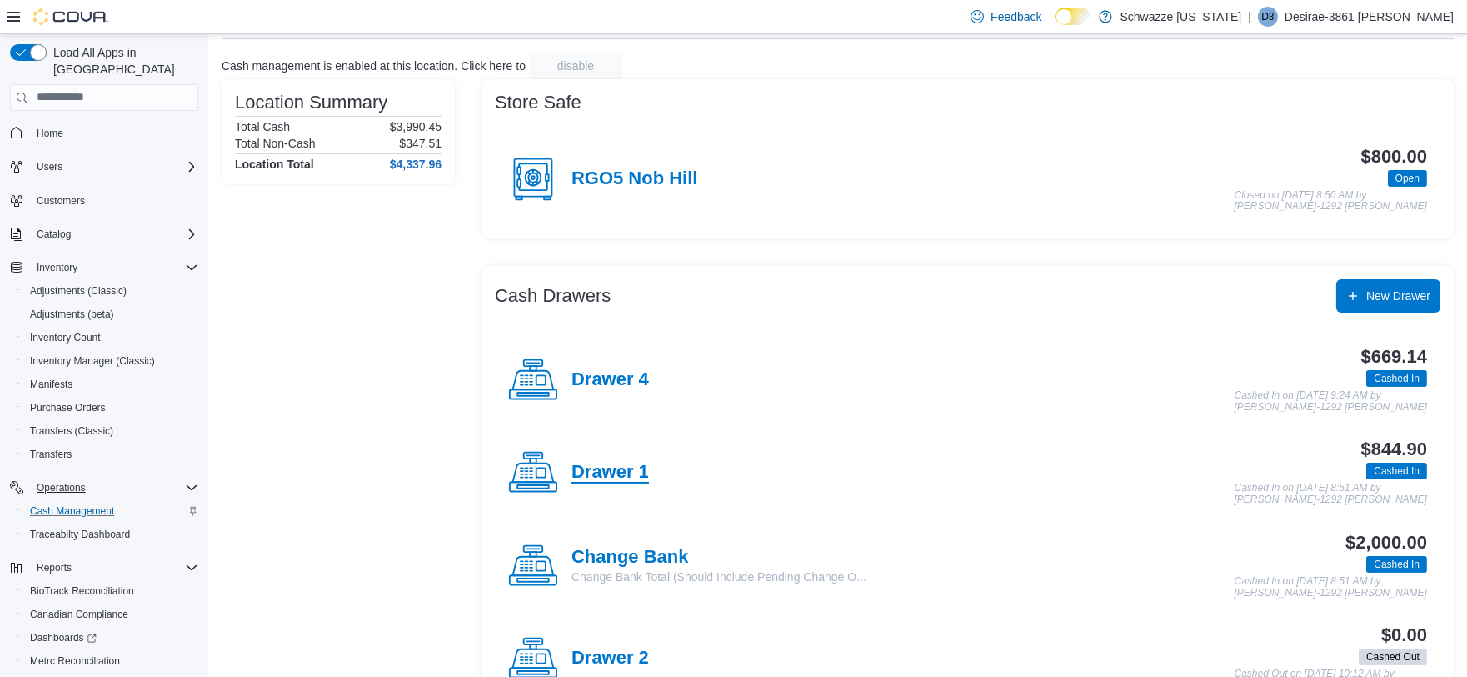
click at [634, 463] on h4 "Drawer 1" at bounding box center [610, 473] width 77 height 22
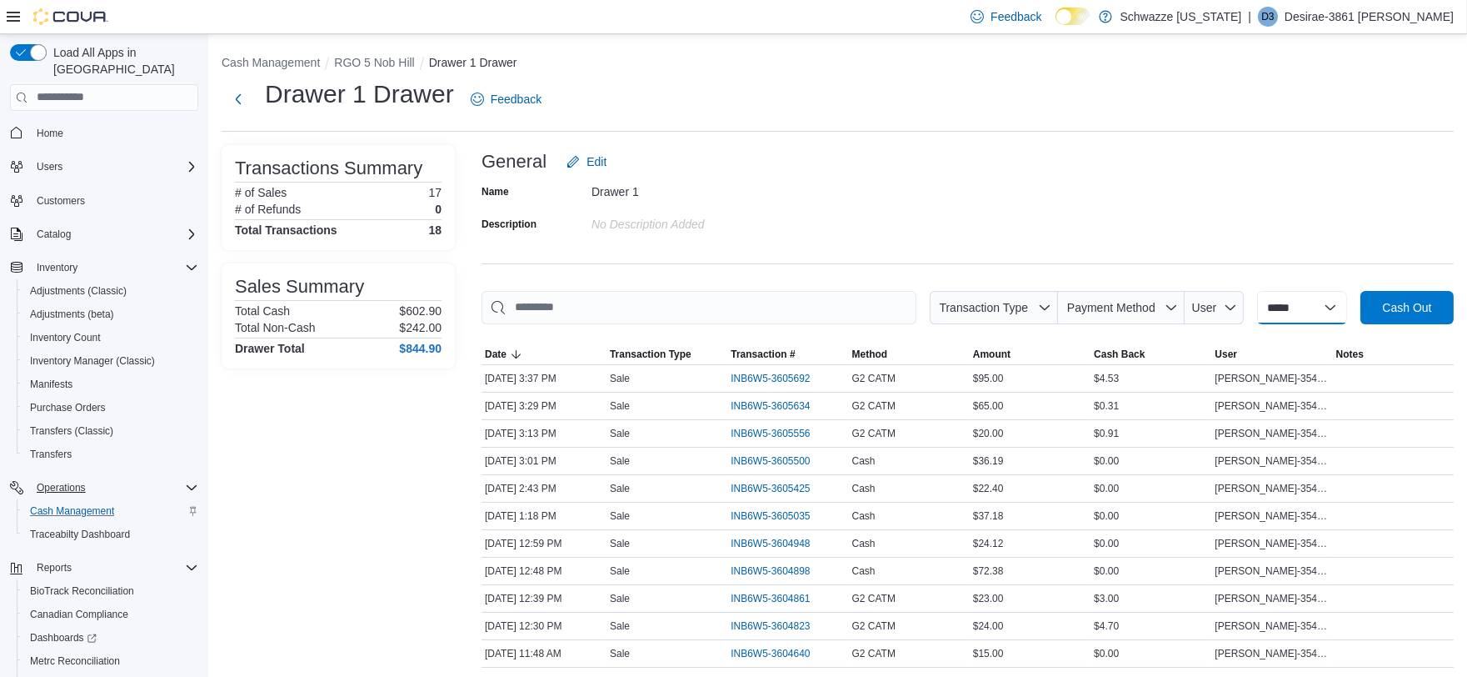
click at [1287, 308] on select "**********" at bounding box center [1302, 307] width 90 height 33
select select "*********"
click at [1257, 291] on select "**********" at bounding box center [1302, 307] width 90 height 33
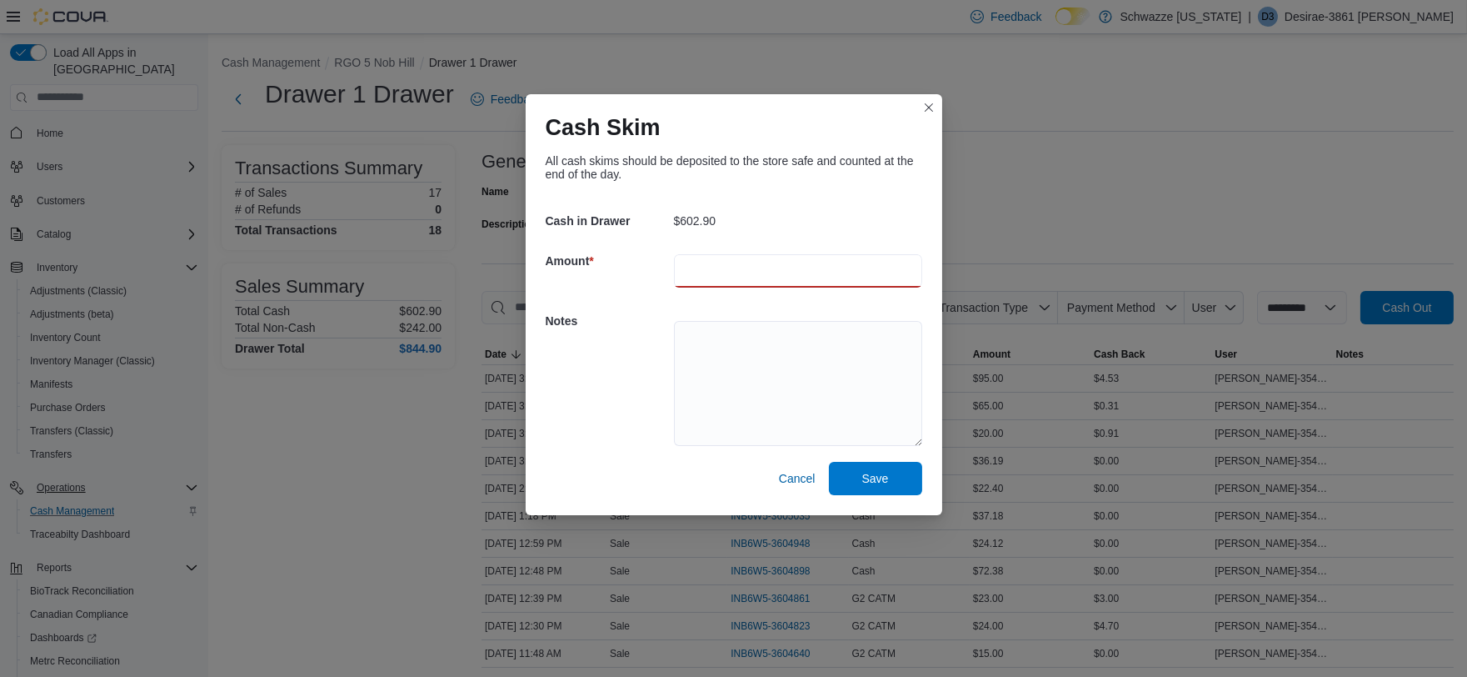
click at [746, 271] on input "number" at bounding box center [798, 270] width 248 height 33
type input "***"
click at [882, 482] on span "Save" at bounding box center [875, 477] width 27 height 17
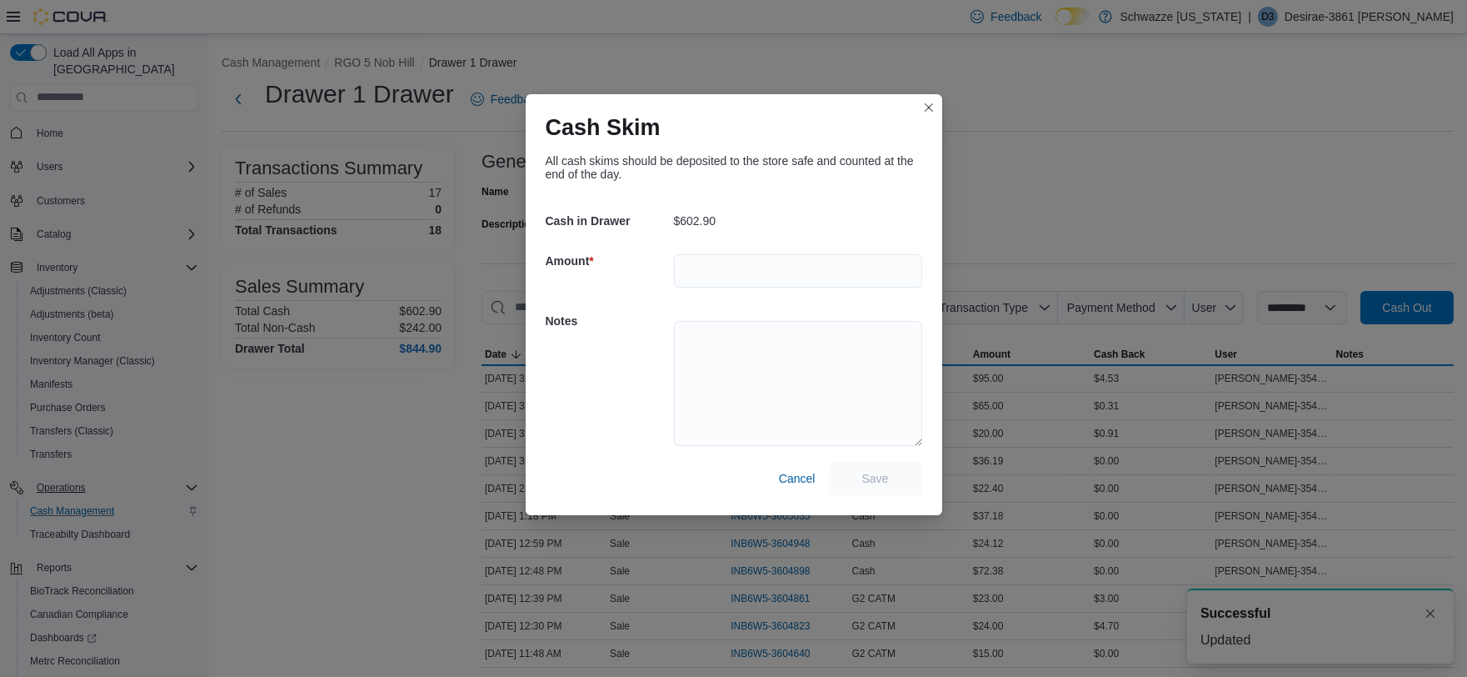
scroll to position [1, 0]
select select
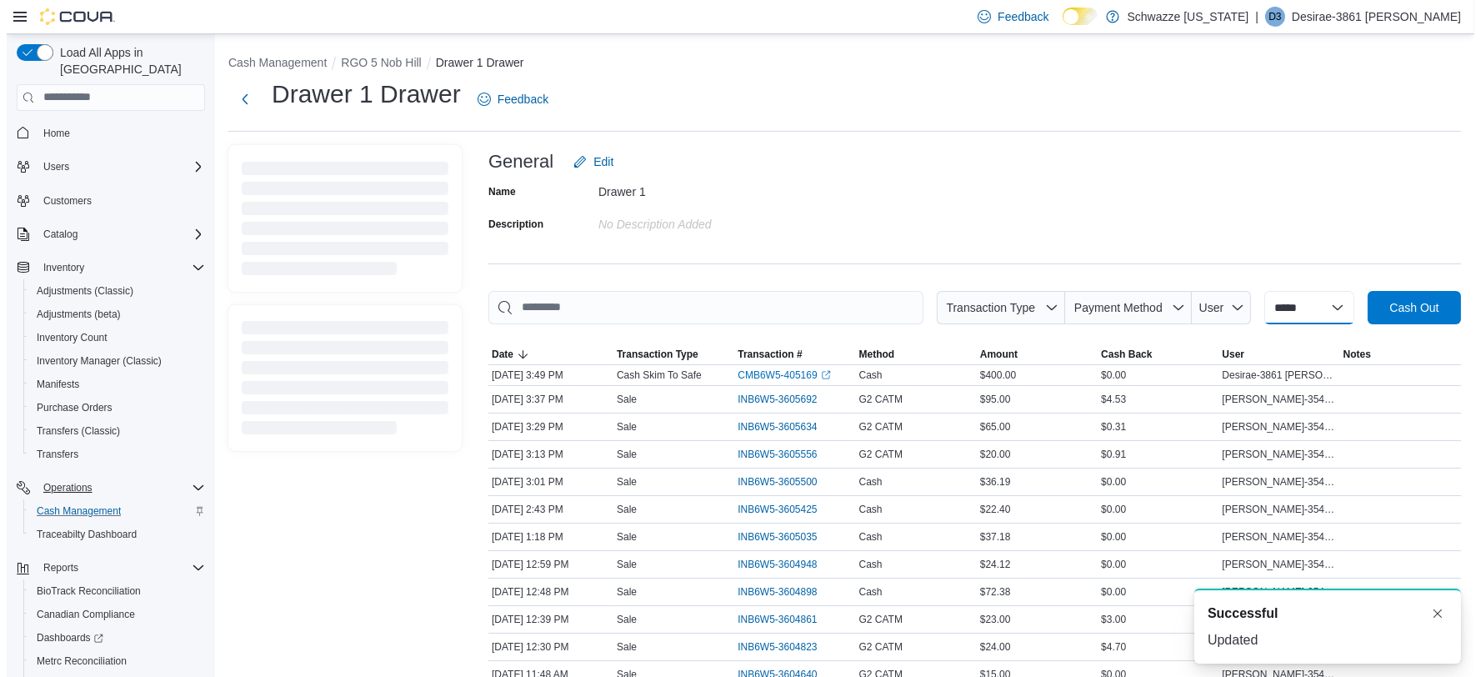
scroll to position [0, 0]
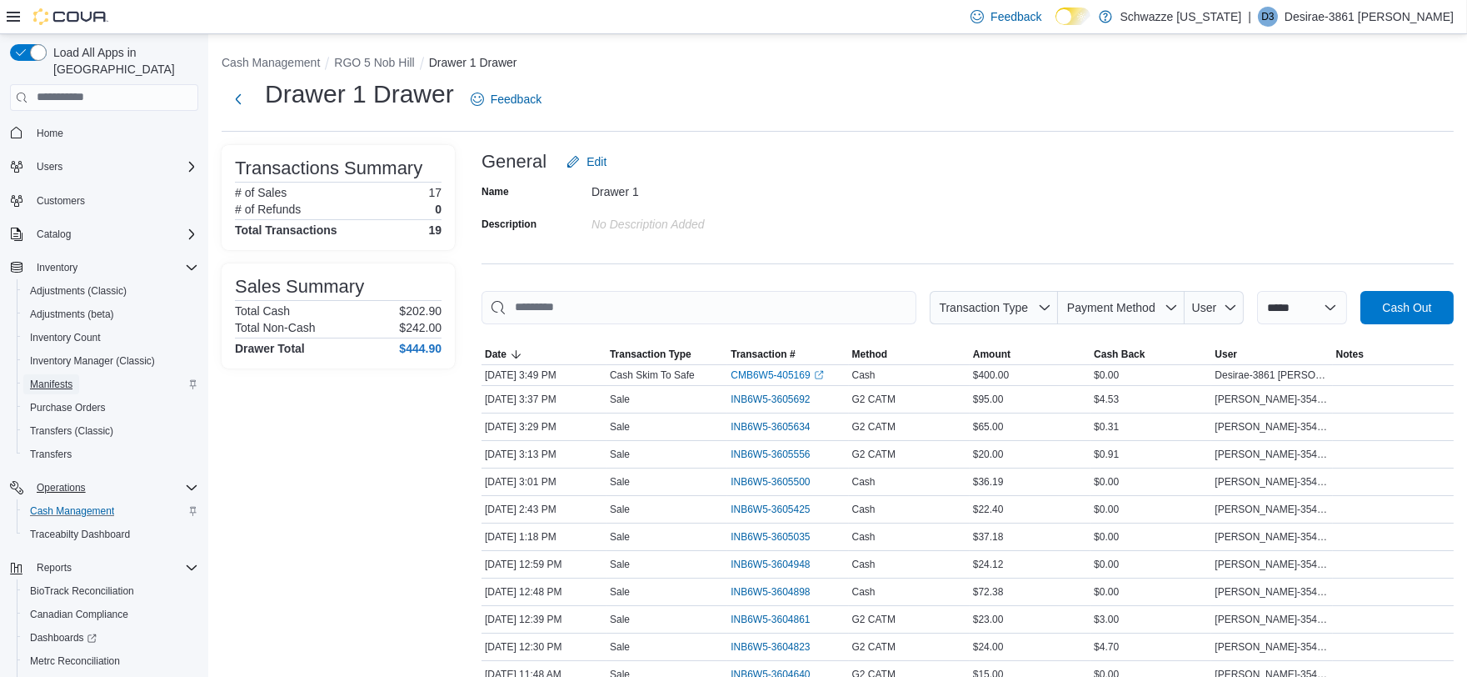
click at [62, 377] on span "Manifests" at bounding box center [51, 383] width 42 height 13
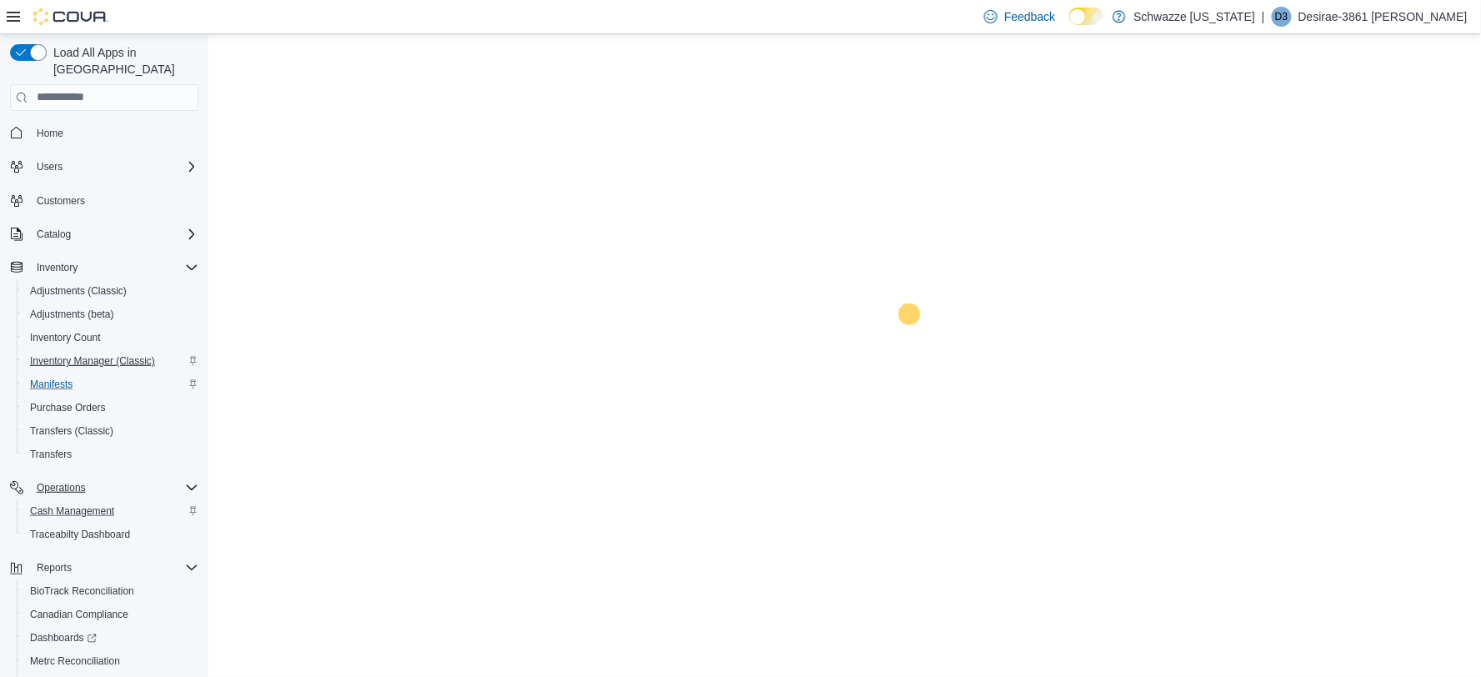
click at [76, 354] on span "Inventory Manager (Classic)" at bounding box center [92, 360] width 125 height 13
click at [77, 424] on span "Transfers (Classic)" at bounding box center [71, 430] width 83 height 13
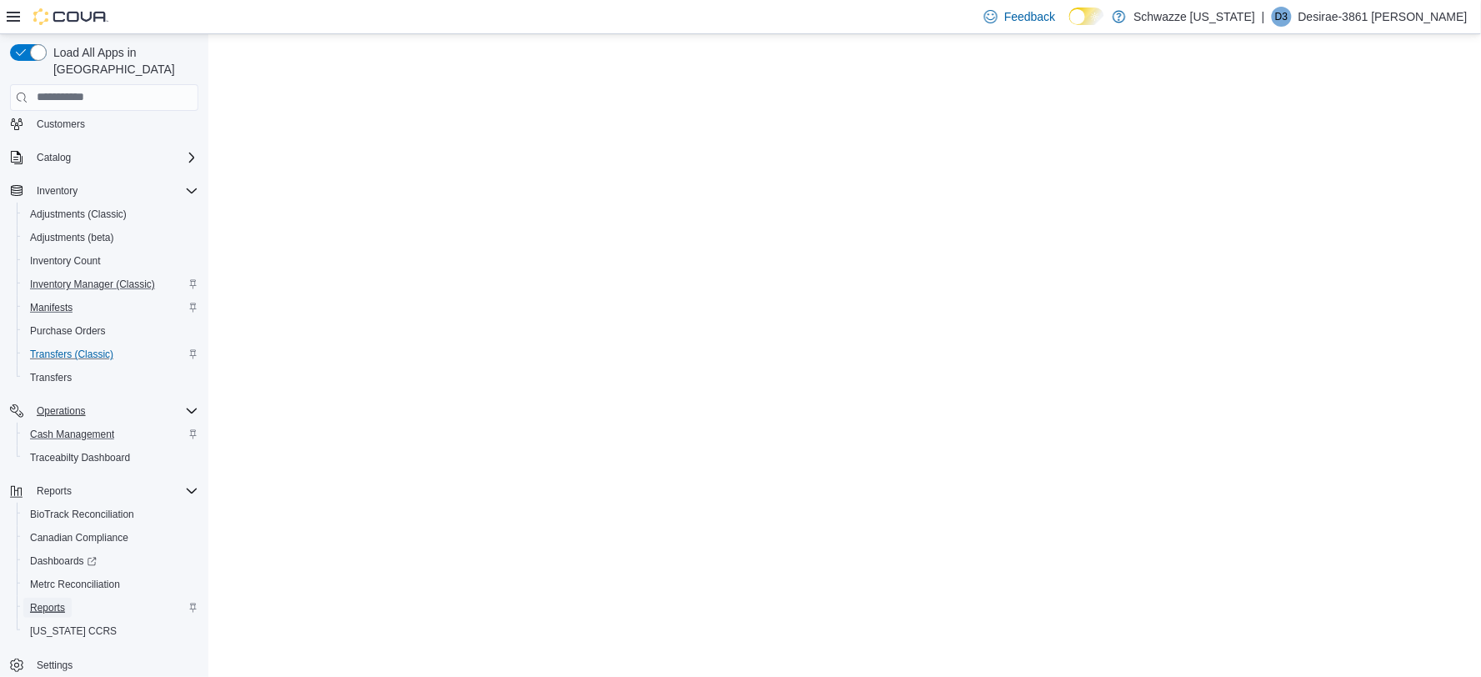
click at [58, 601] on span "Reports" at bounding box center [47, 607] width 35 height 13
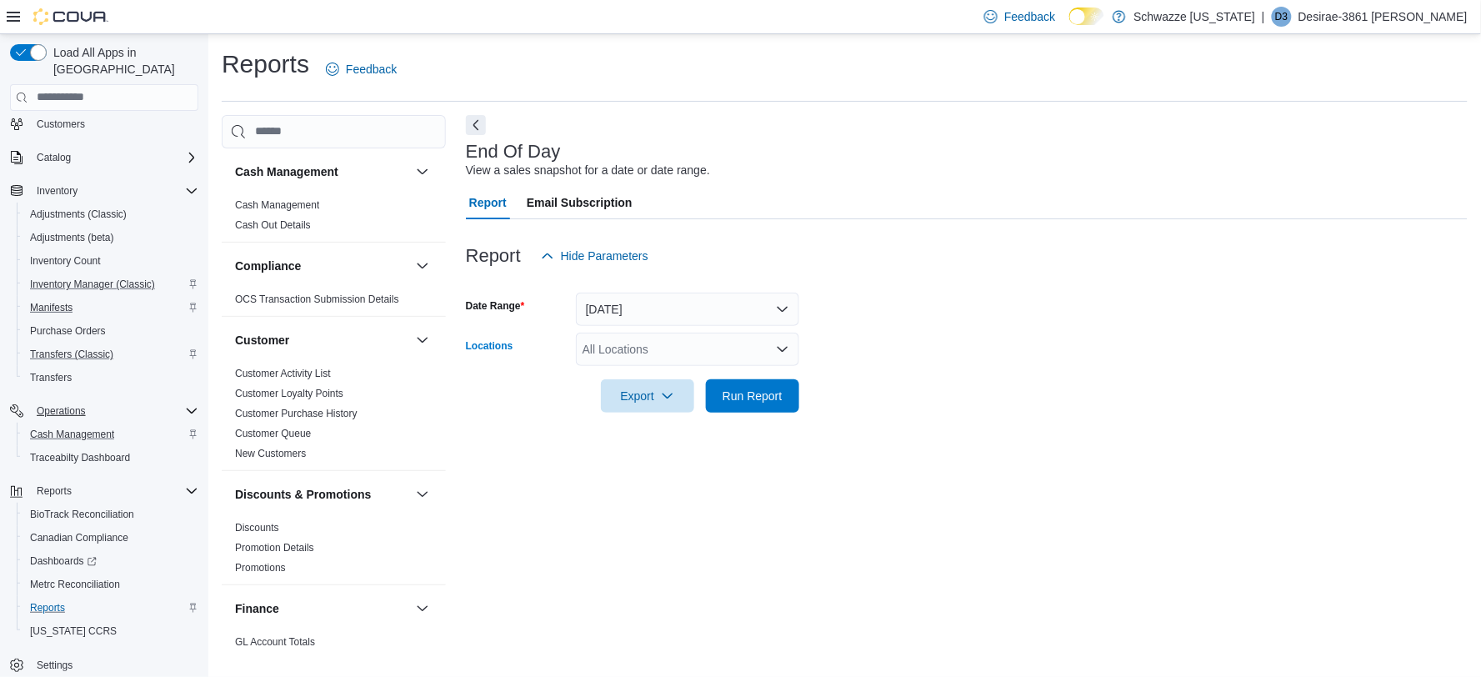
click at [628, 354] on div "All Locations" at bounding box center [687, 348] width 223 height 33
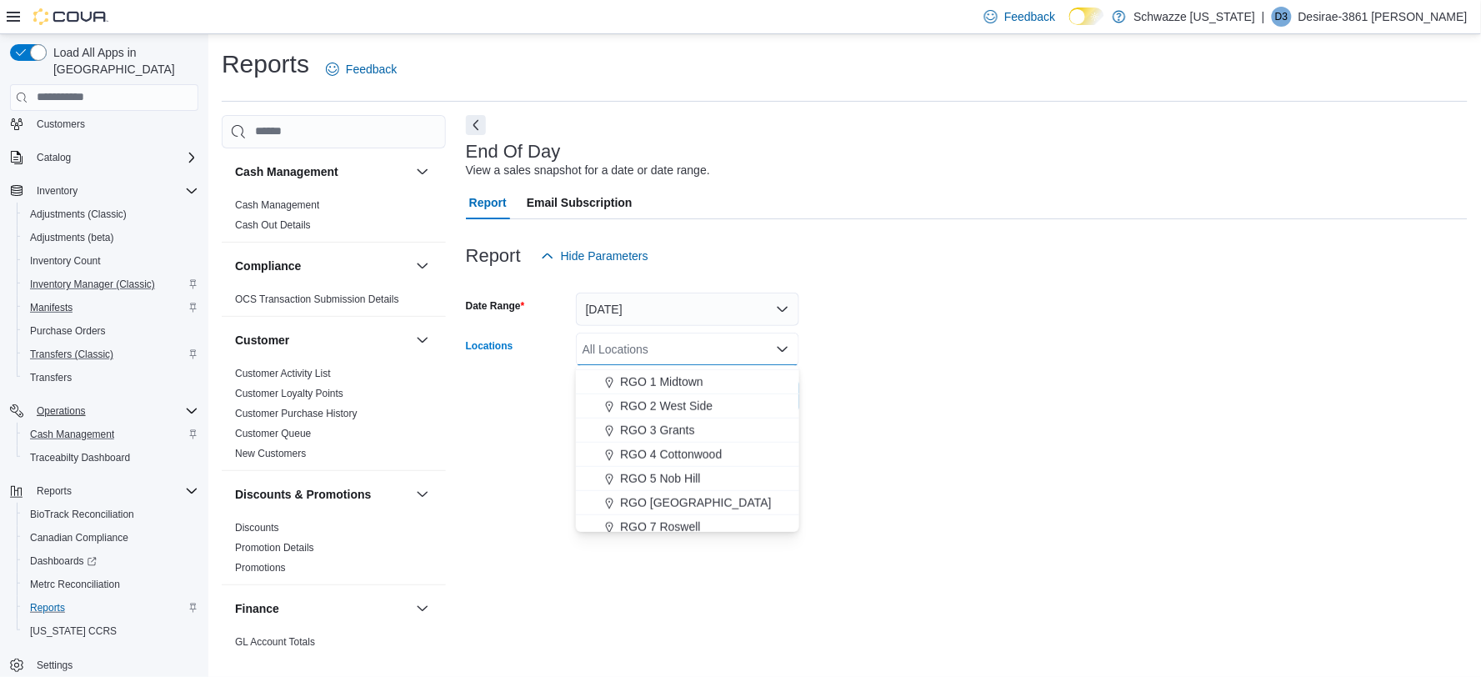
scroll to position [462, 0]
click at [698, 462] on span "RGO 5 Nob Hill" at bounding box center [660, 470] width 80 height 17
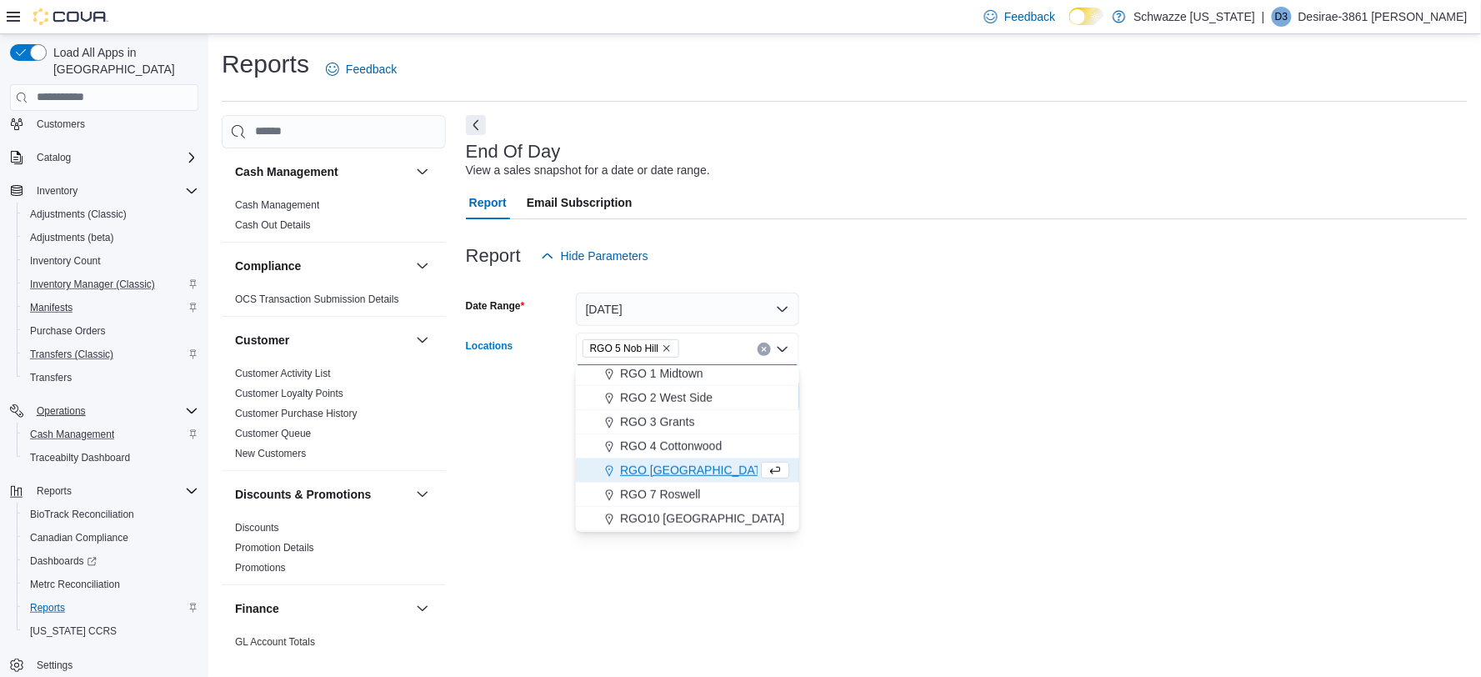
click at [992, 417] on div at bounding box center [967, 422] width 1002 height 20
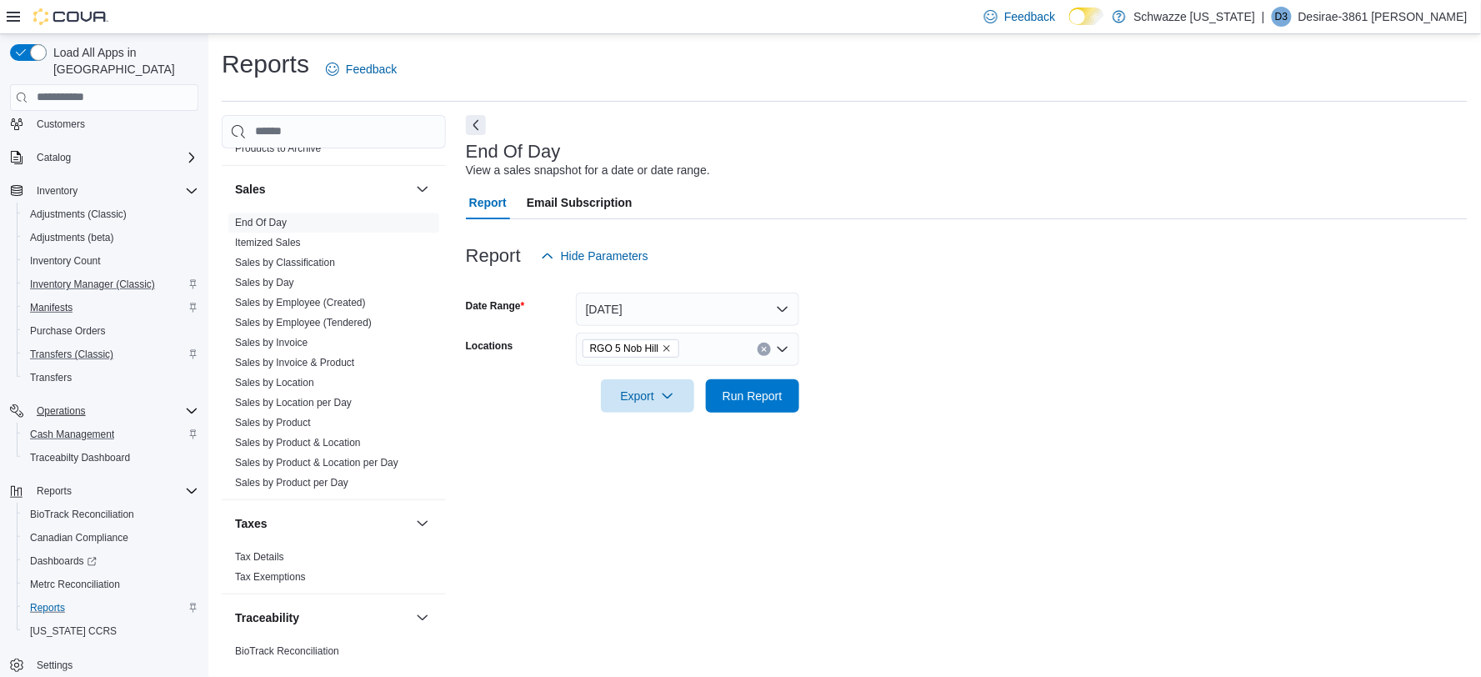
scroll to position [1173, 0]
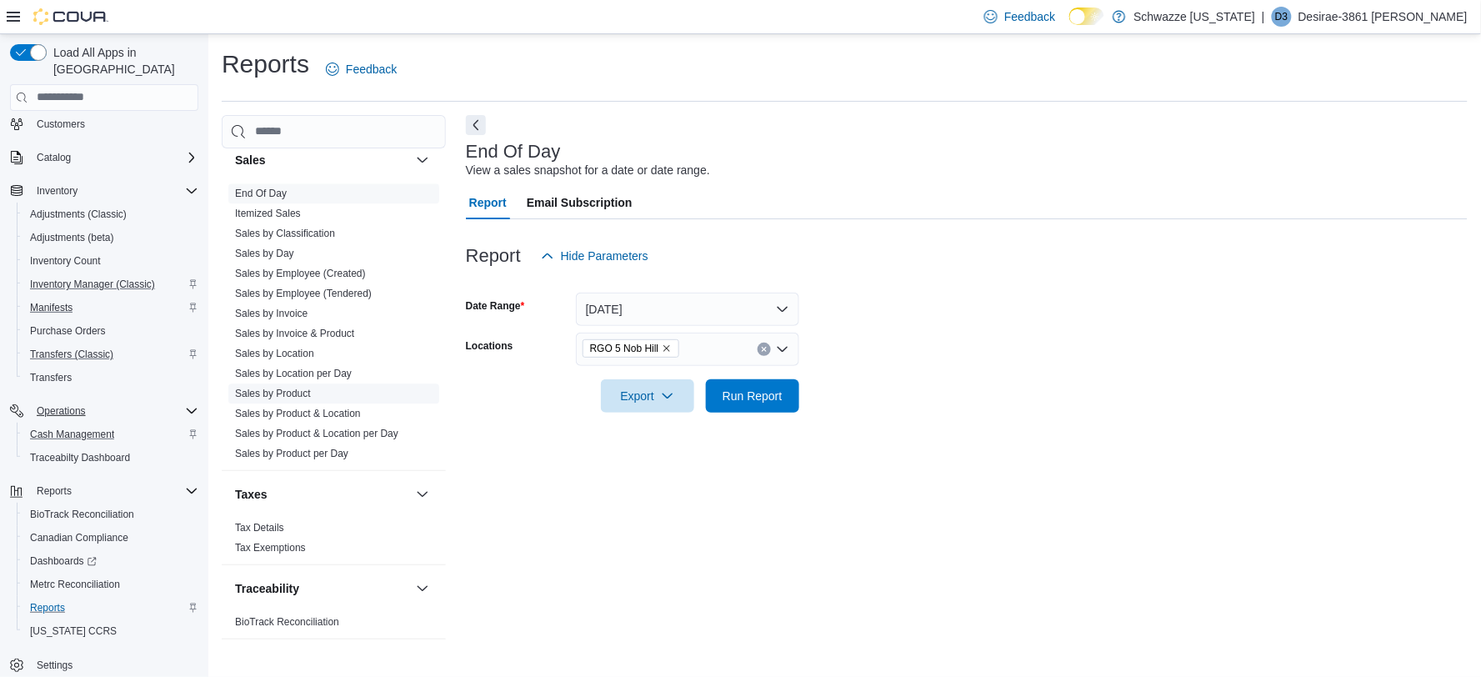
click at [295, 387] on link "Sales by Product" at bounding box center [273, 393] width 76 height 12
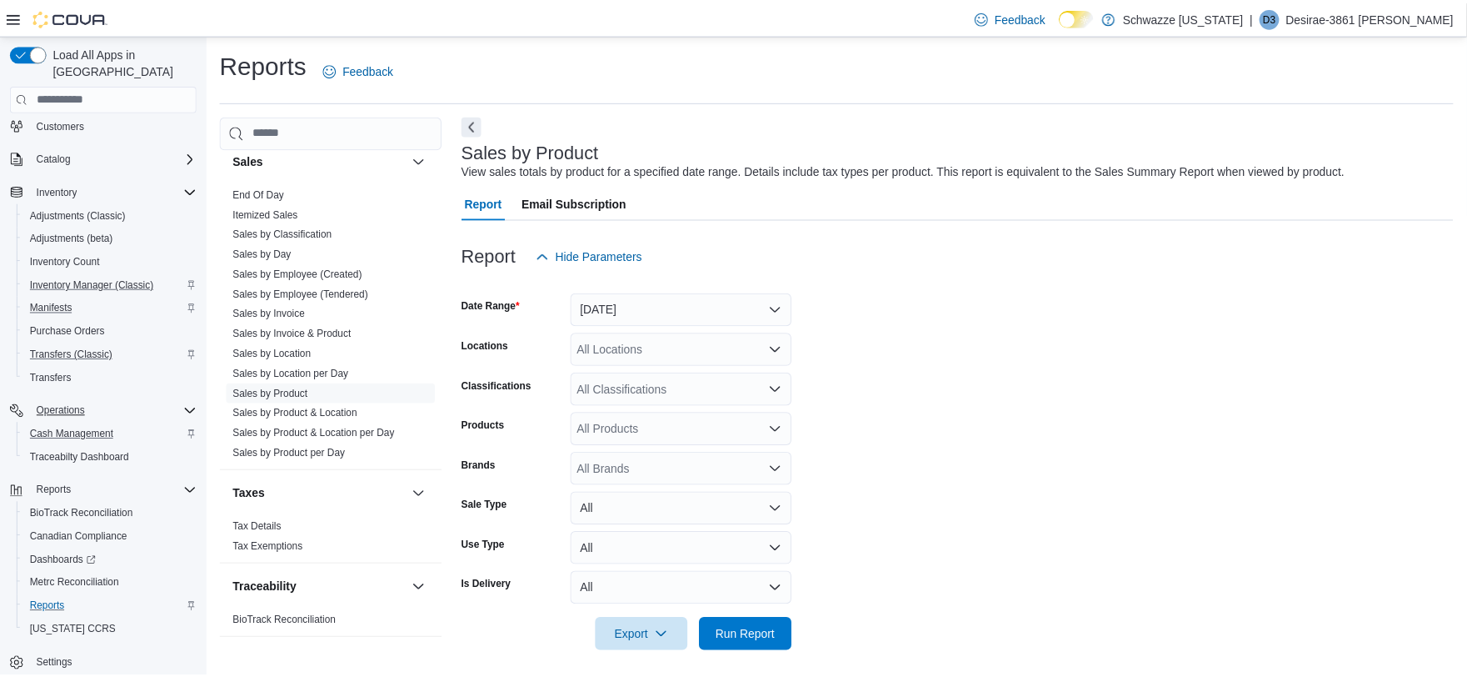
scroll to position [8, 0]
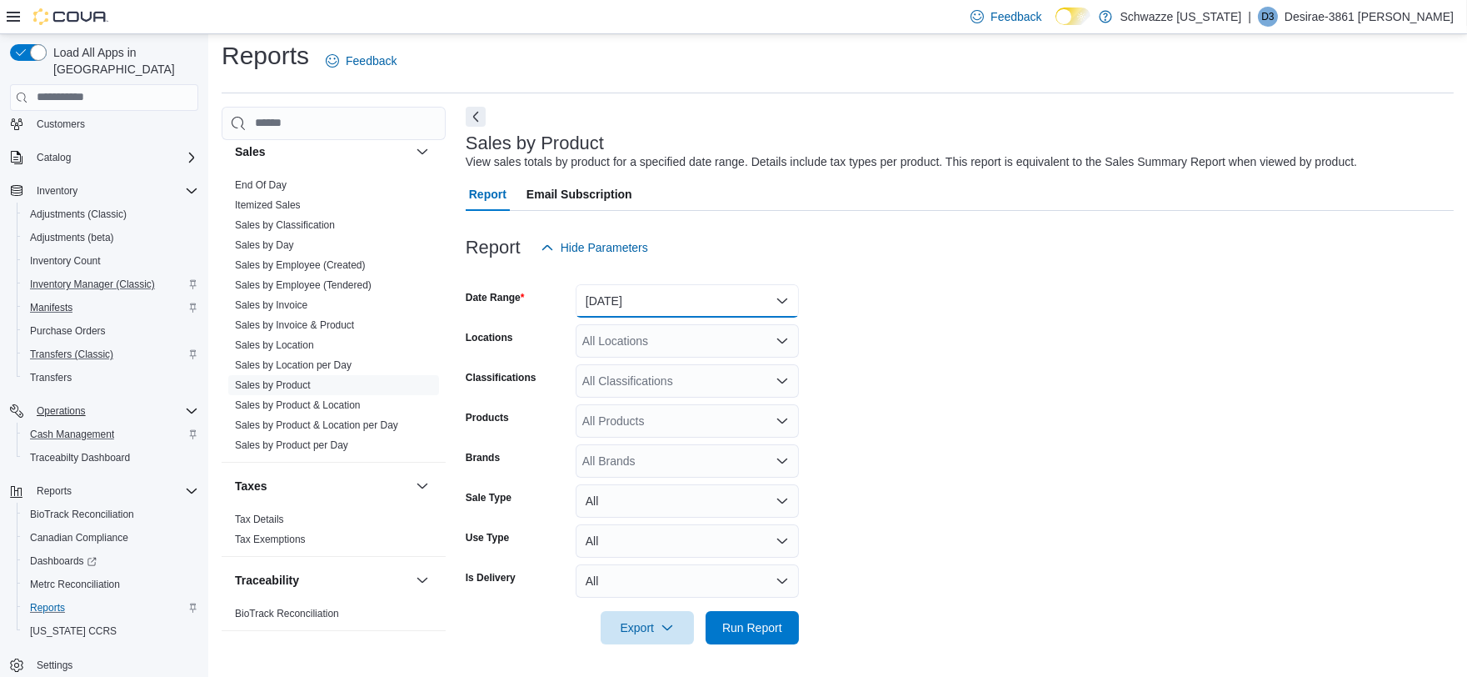
click at [712, 297] on button "Yesterday" at bounding box center [687, 300] width 223 height 33
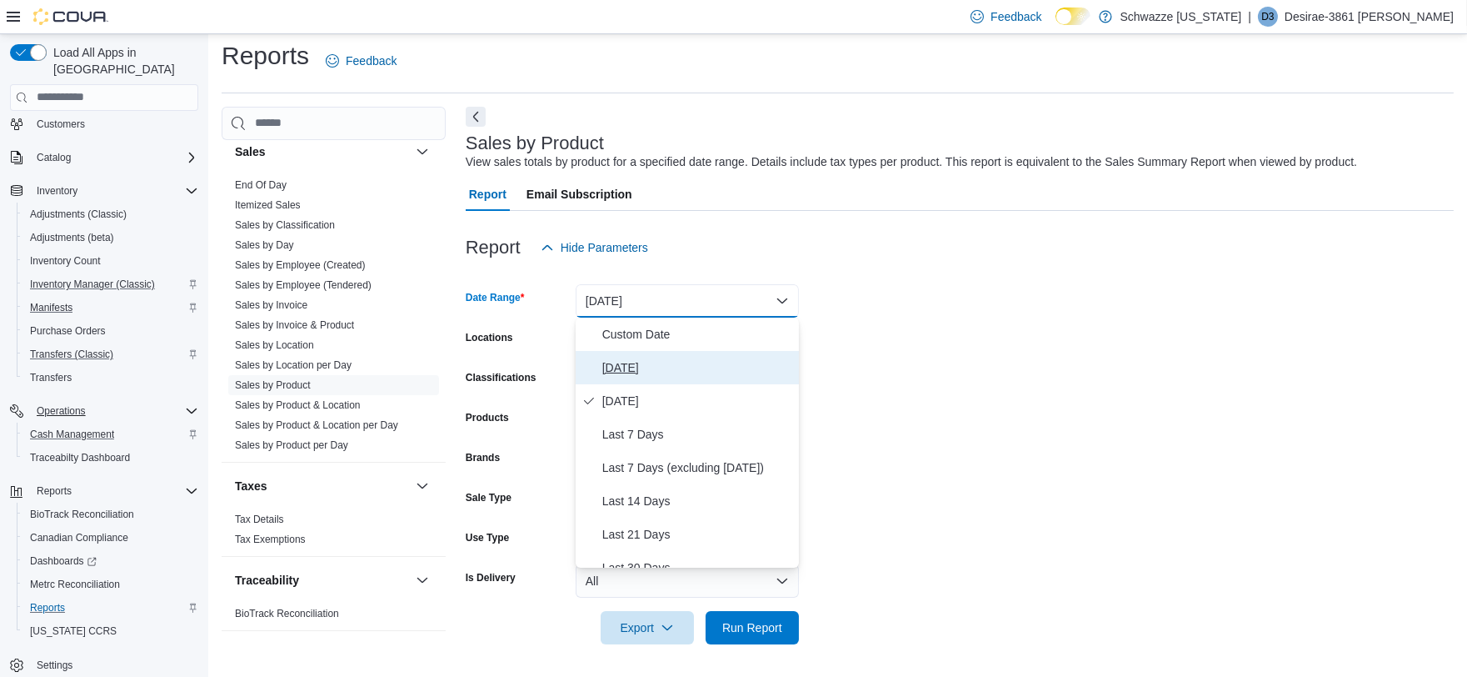
click at [656, 372] on span "Today" at bounding box center [697, 367] width 190 height 20
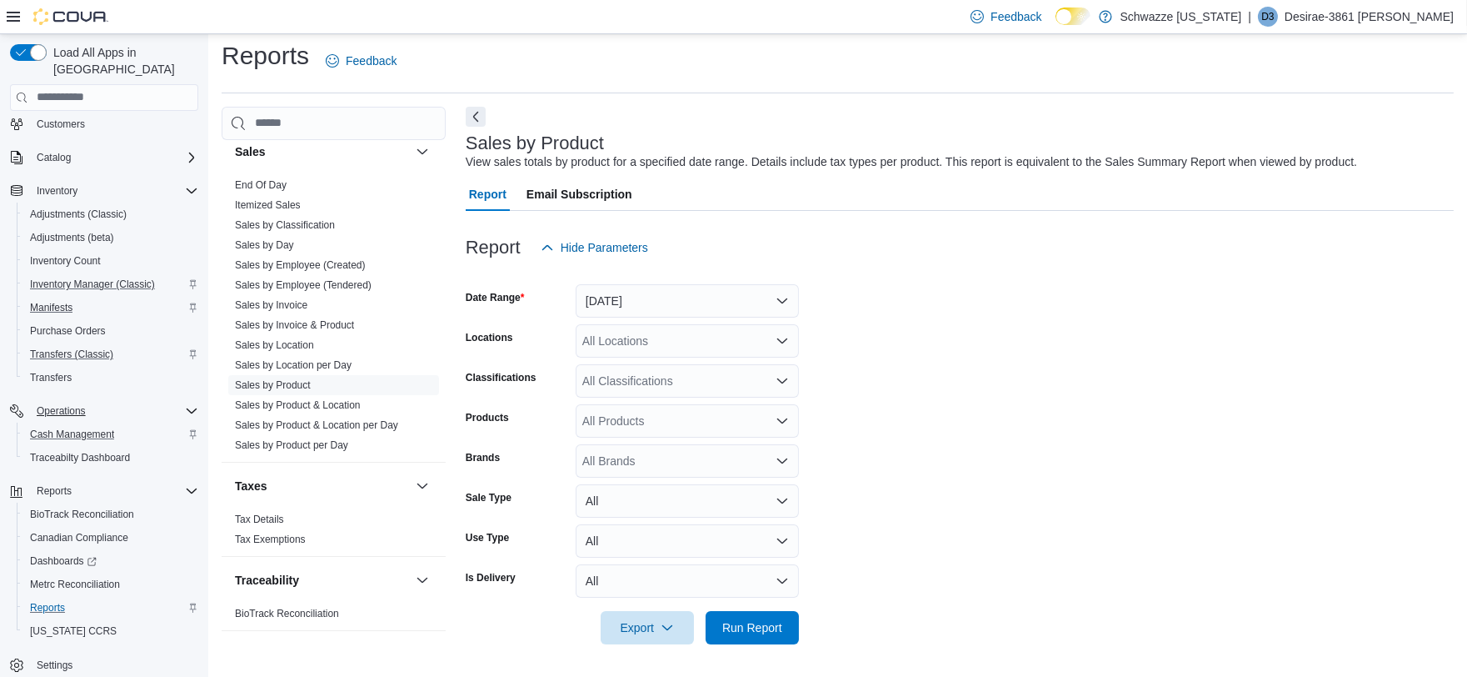
drag, startPoint x: 967, startPoint y: 370, endPoint x: 827, endPoint y: 448, distance: 160.4
click at [967, 370] on form "Date Range Today Locations All Locations Classifications All Classifications Pr…" at bounding box center [960, 454] width 988 height 380
click at [772, 627] on span "Run Report" at bounding box center [752, 626] width 60 height 17
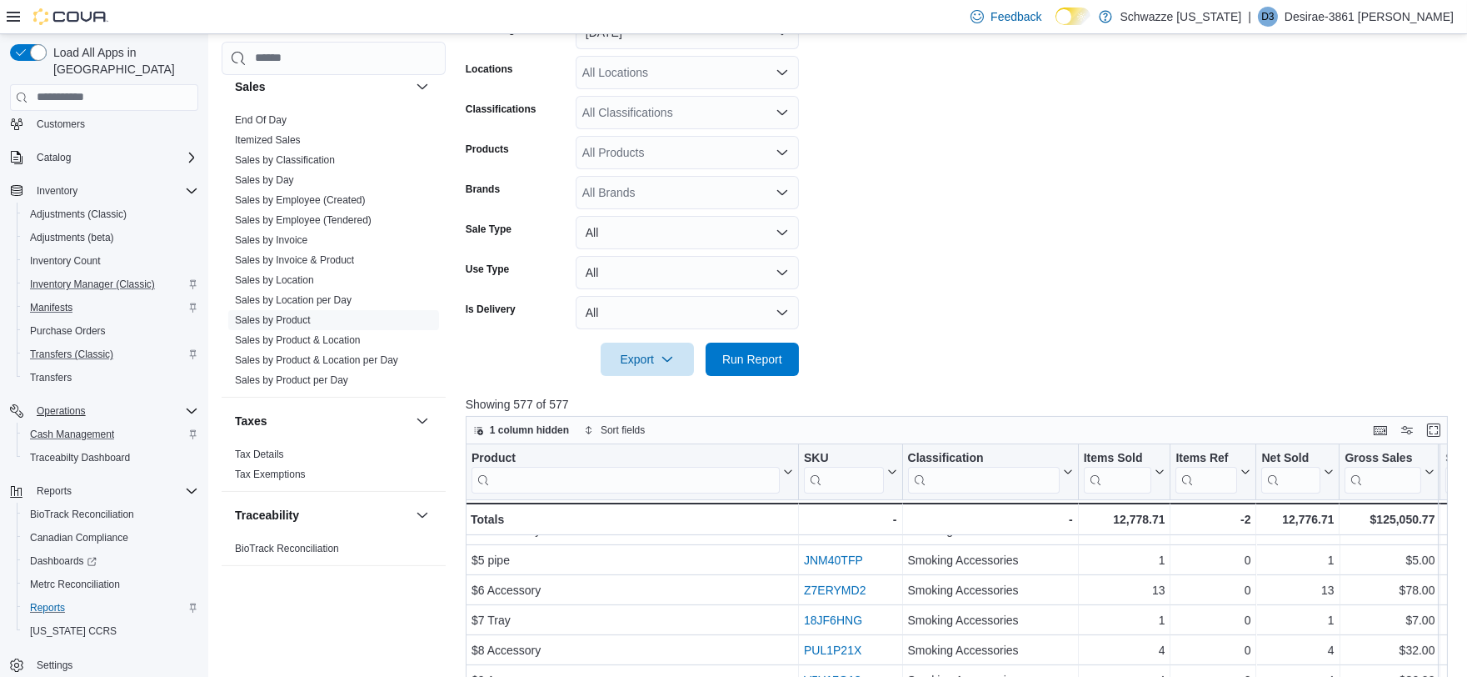
scroll to position [198, 0]
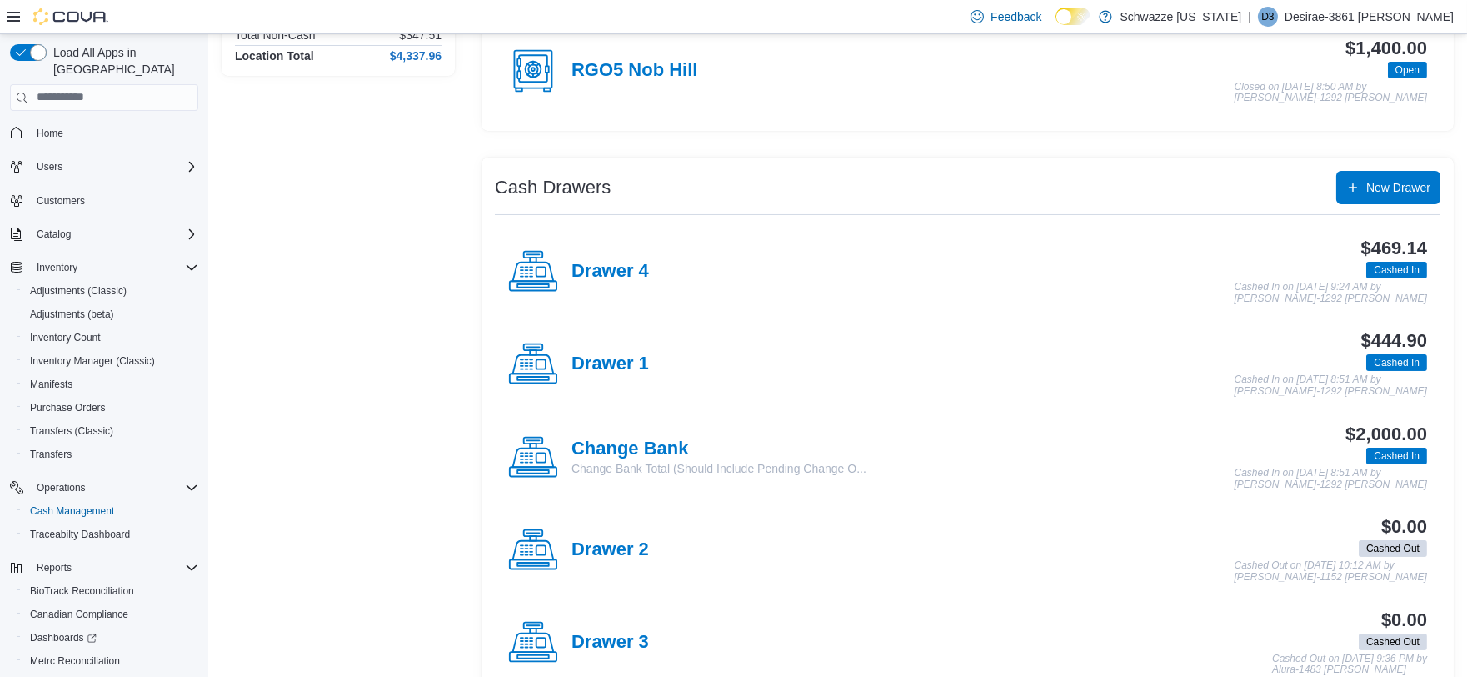
scroll to position [333, 0]
